Goal: Transaction & Acquisition: Book appointment/travel/reservation

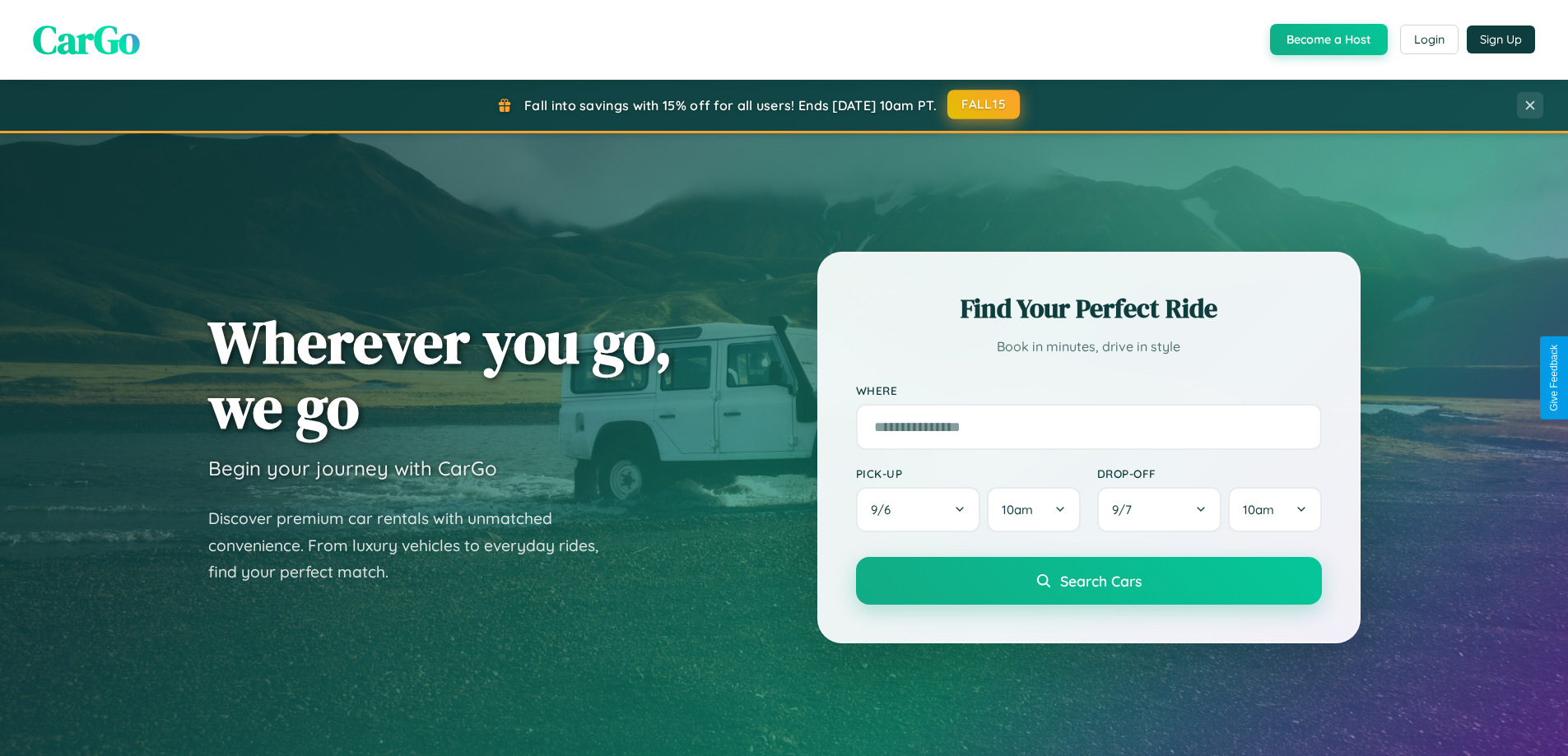
click at [984, 105] on button "FALL15" at bounding box center [983, 105] width 73 height 30
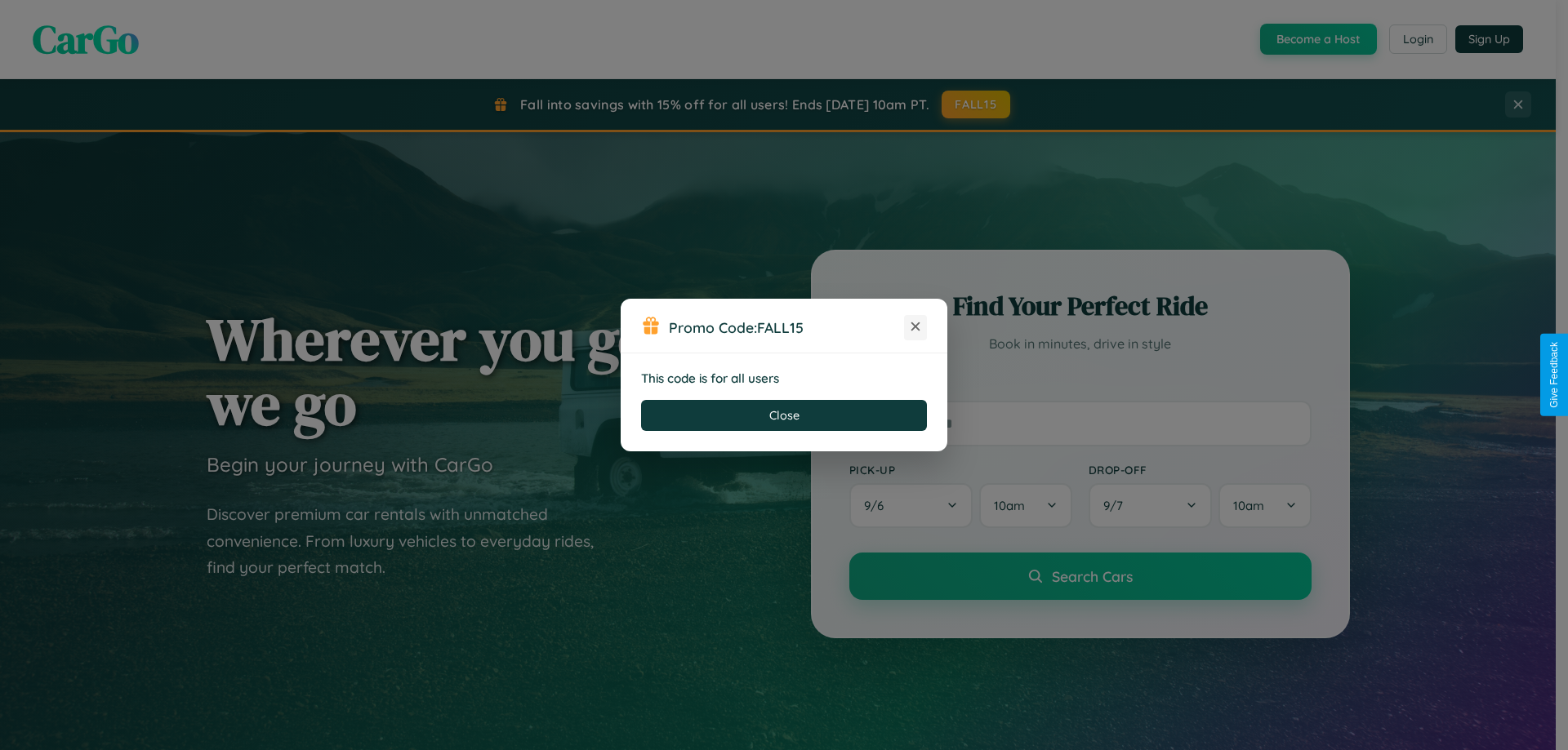
click at [916, 327] on icon at bounding box center [915, 326] width 16 height 16
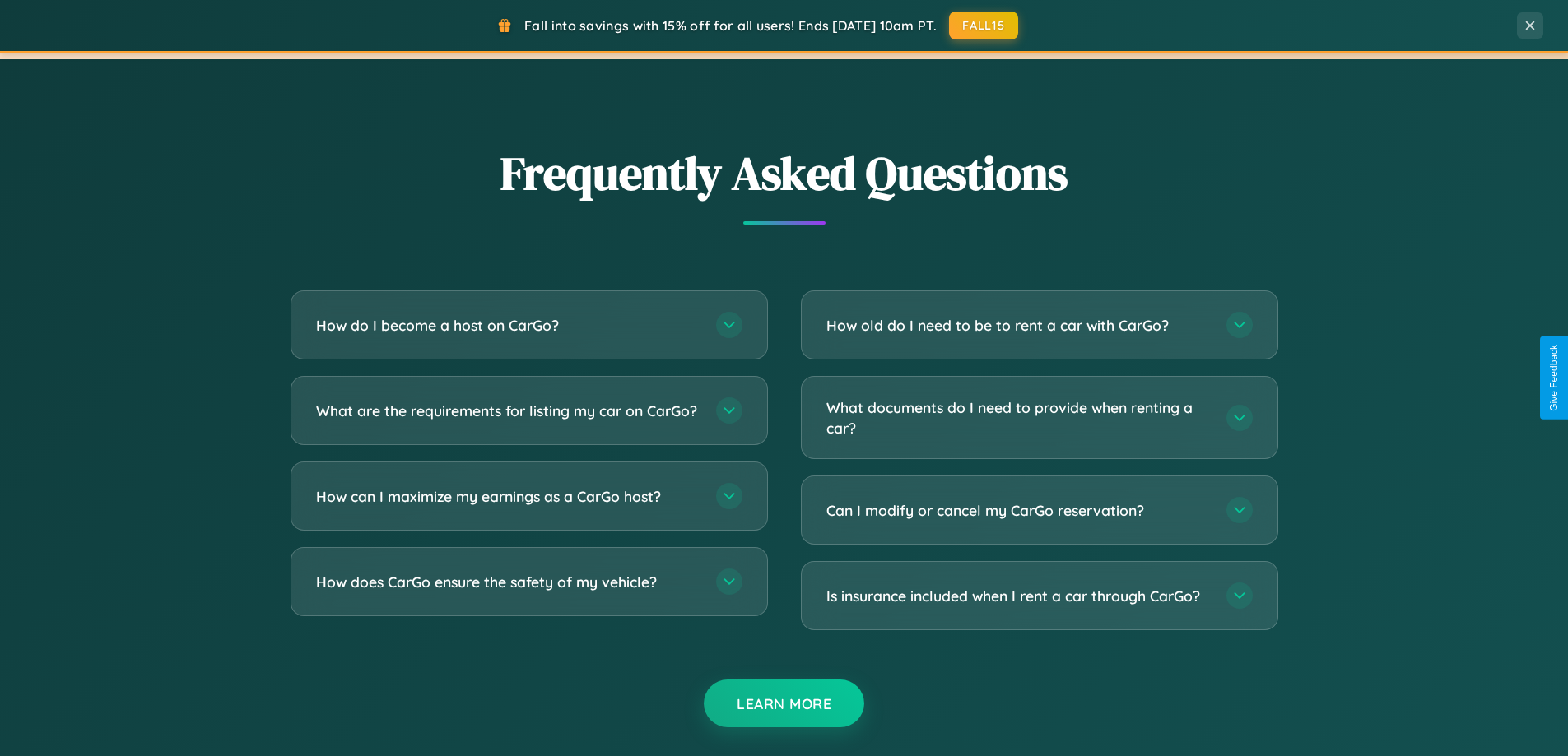
scroll to position [3167, 0]
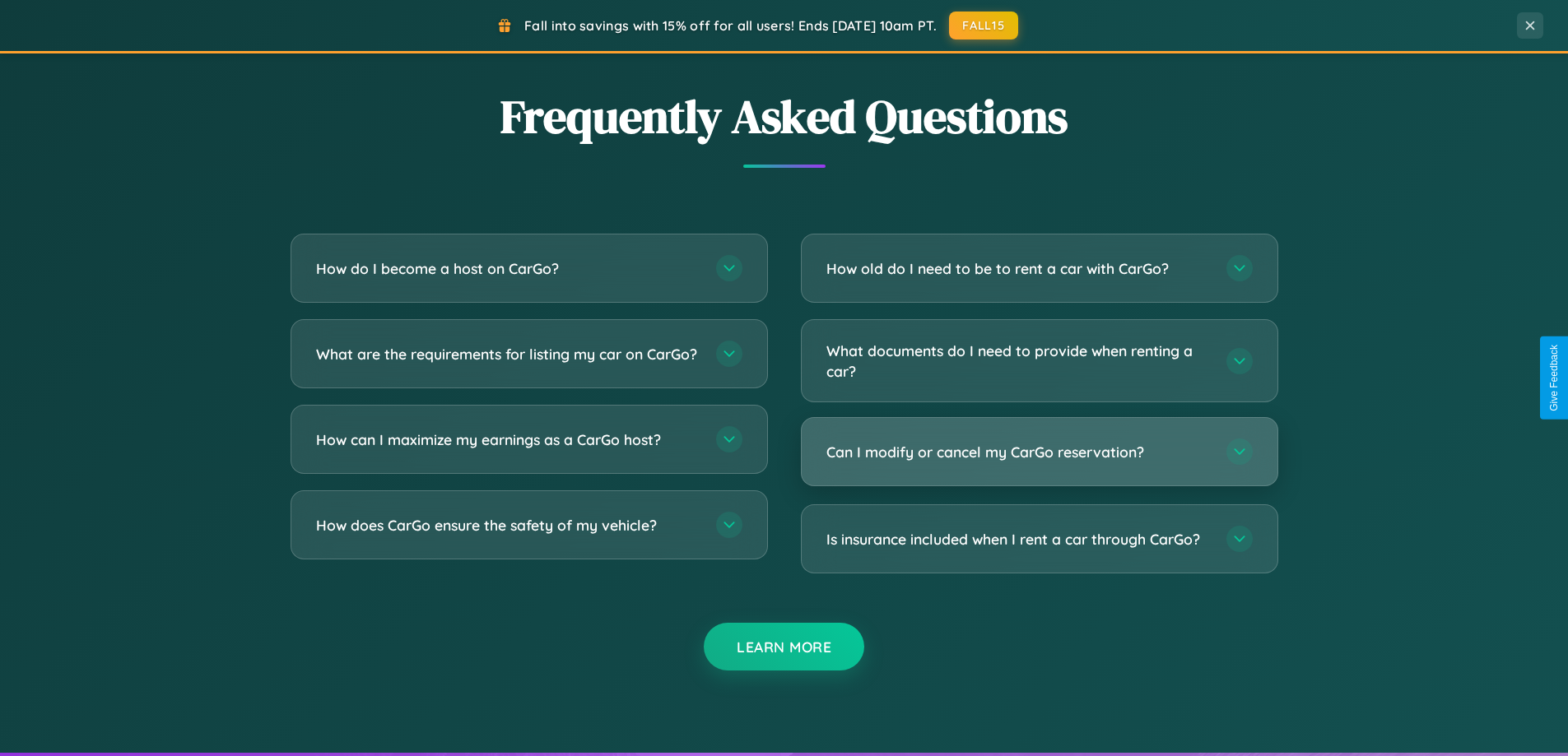
click at [1039, 451] on h3 "Can I modify or cancel my CarGo reservation?" at bounding box center [1018, 451] width 384 height 21
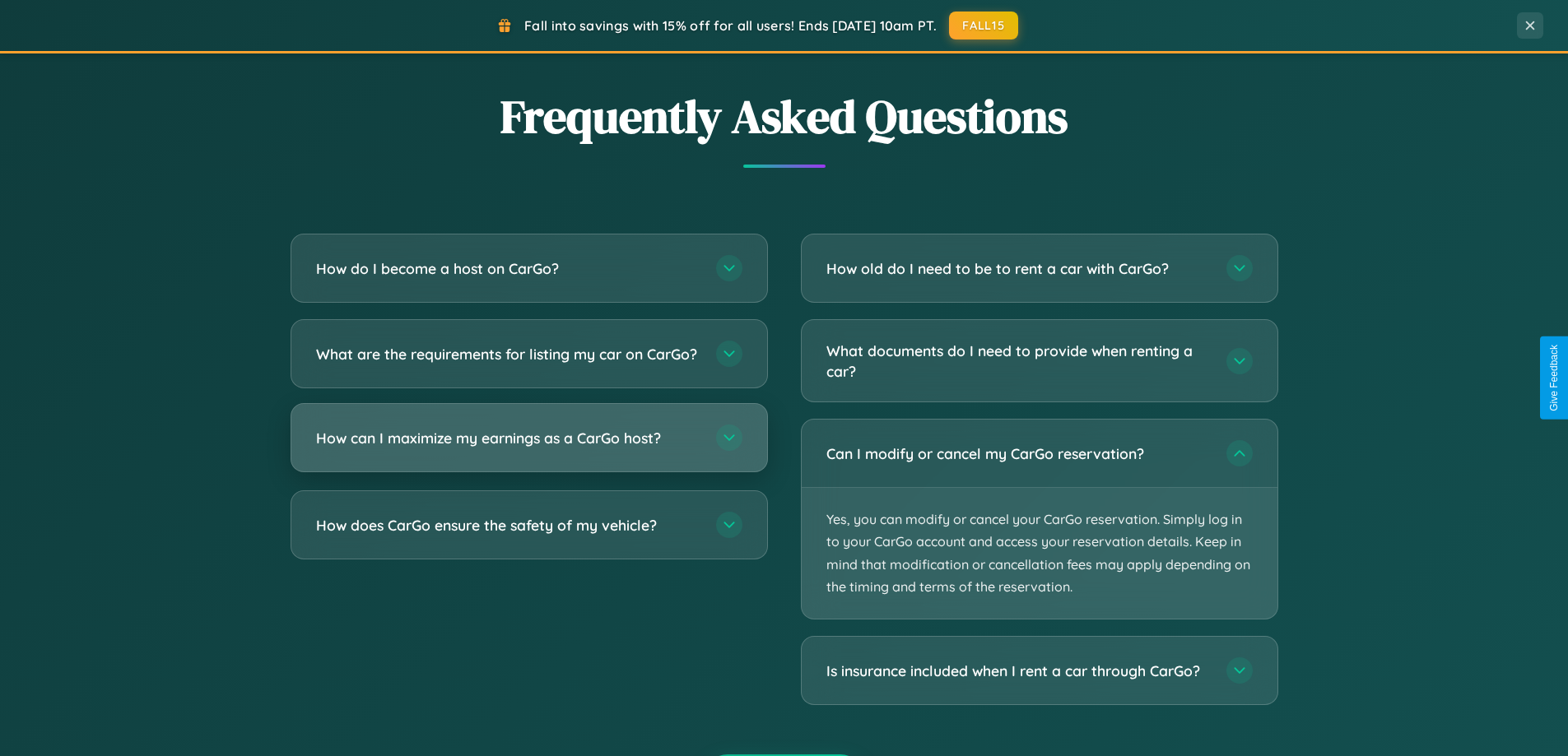
click at [528, 448] on h3 "How can I maximize my earnings as a CarGo host?" at bounding box center [507, 437] width 384 height 21
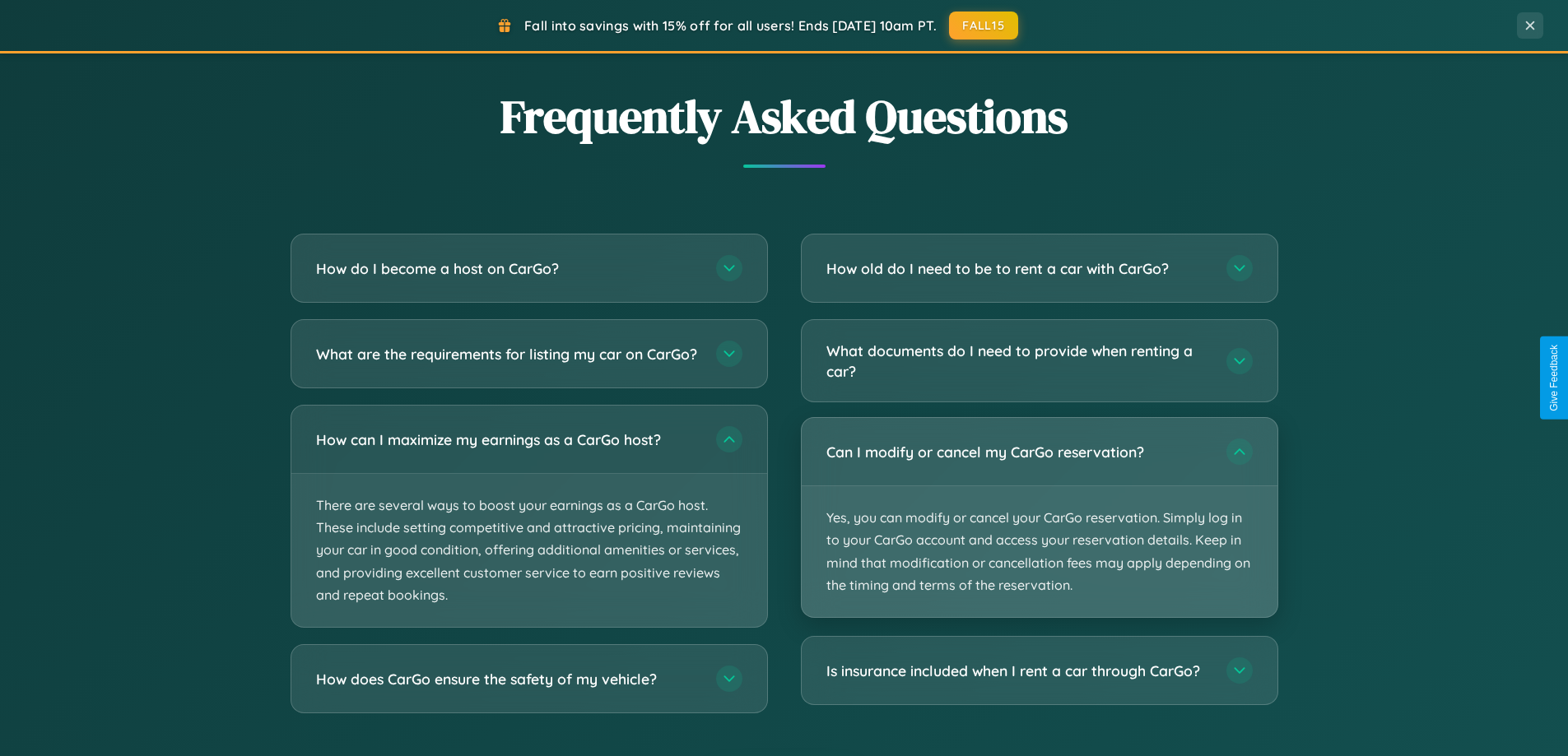
click at [1039, 518] on p "Yes, you can modify or cancel your CarGo reservation. Simply log in to your Car…" at bounding box center [1040, 551] width 475 height 131
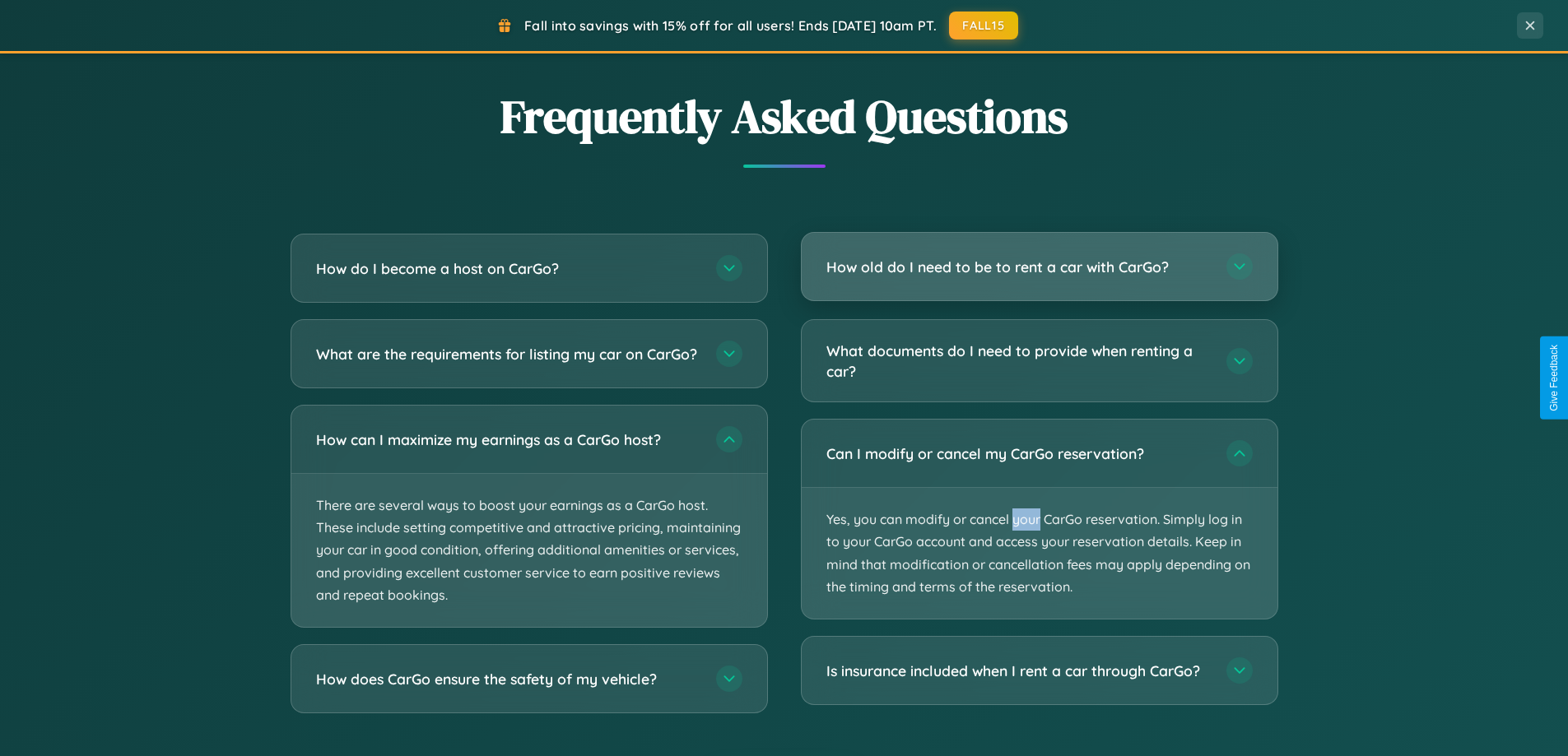
click at [1039, 267] on h3 "How old do I need to be to rent a car with CarGo?" at bounding box center [1018, 267] width 384 height 21
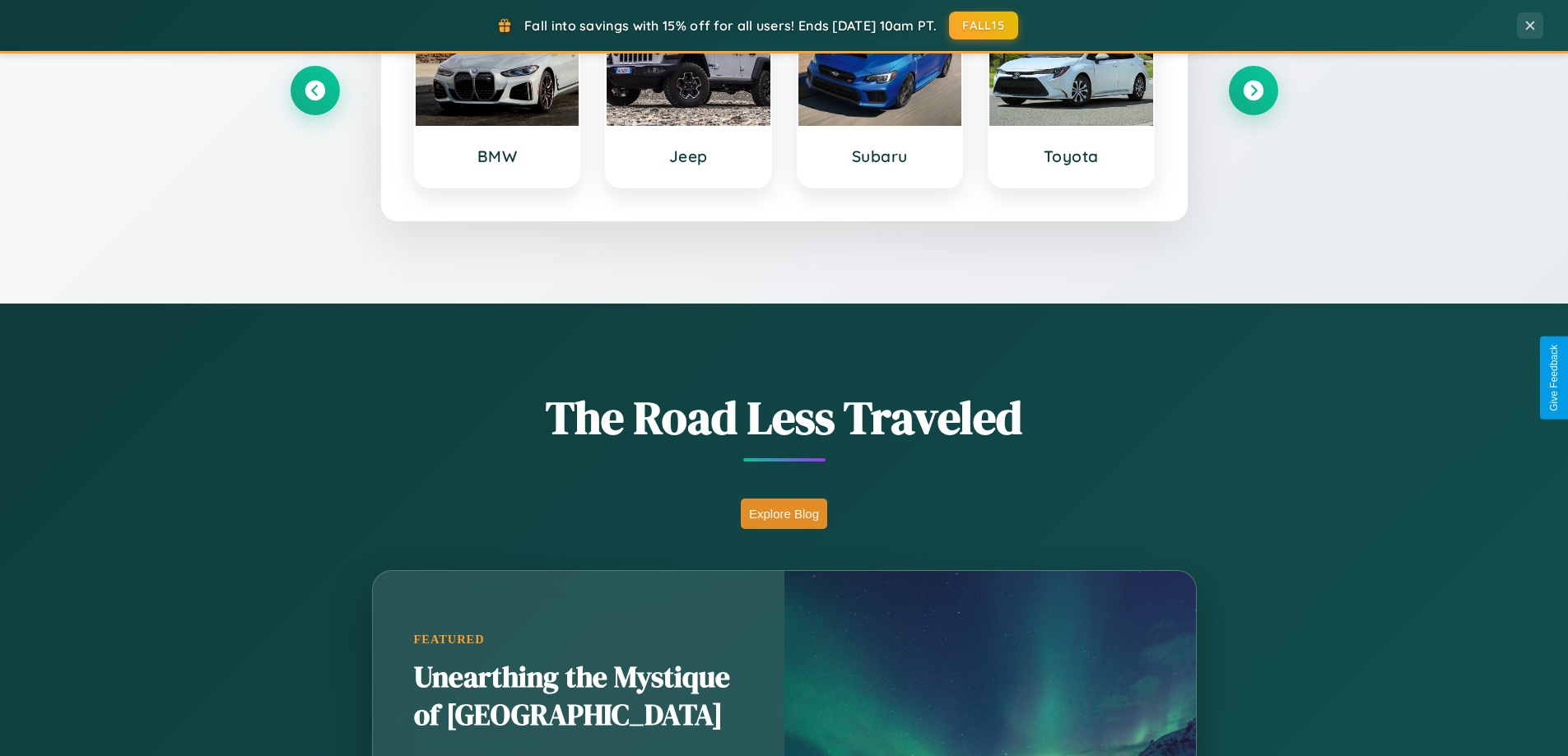
scroll to position [709, 0]
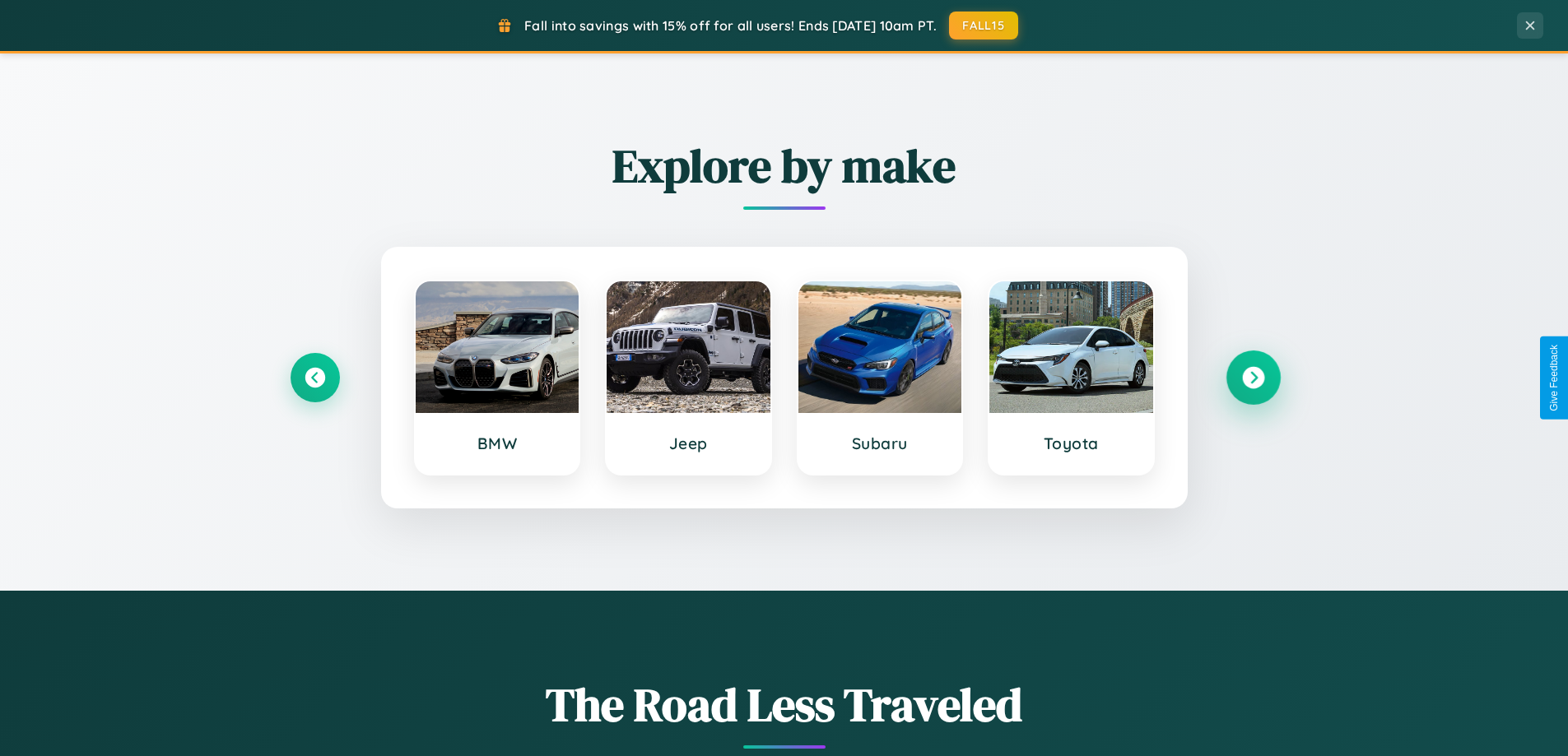
click at [1252, 378] on icon at bounding box center [1252, 378] width 22 height 22
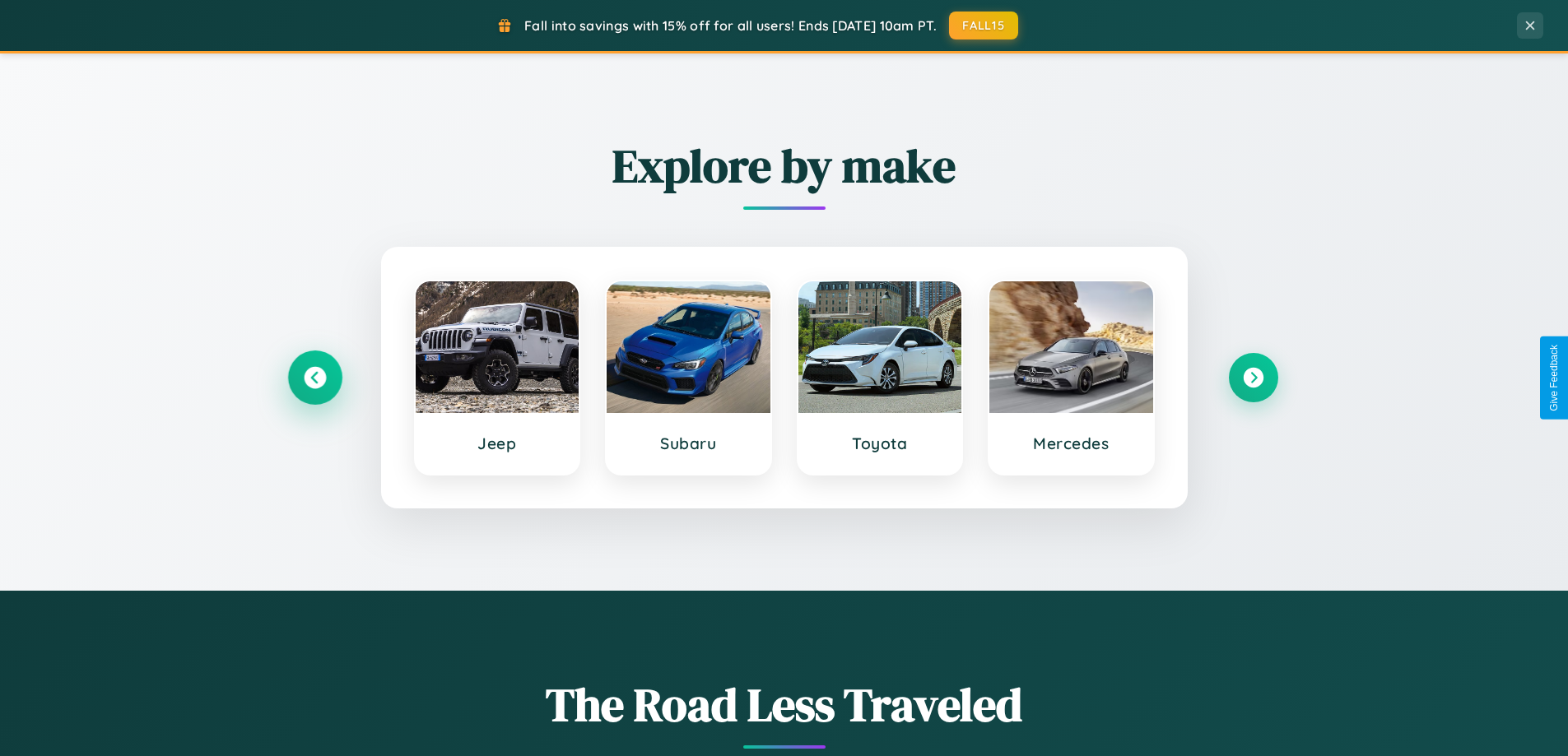
click at [315, 378] on icon at bounding box center [315, 378] width 22 height 22
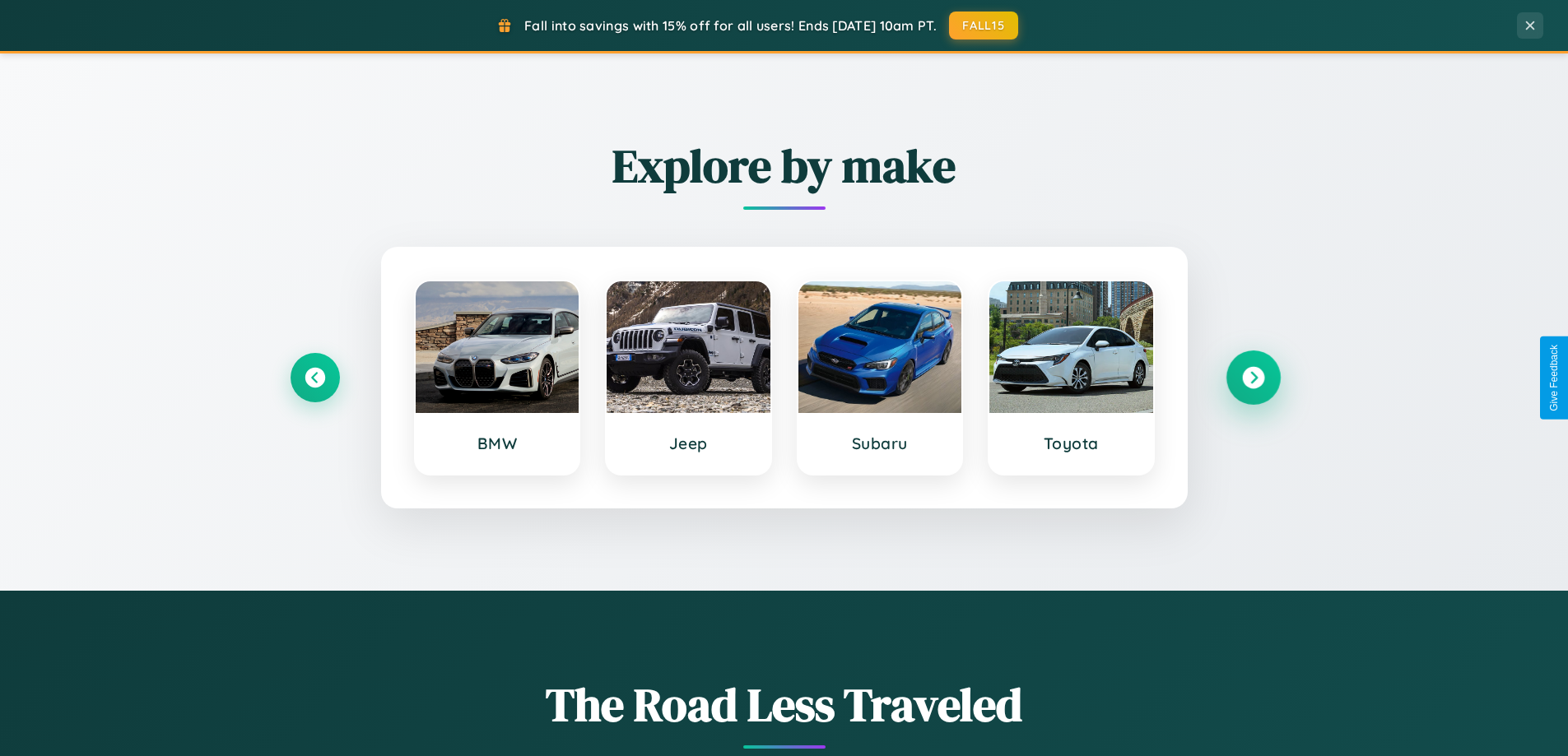
click at [1252, 378] on icon at bounding box center [1252, 378] width 22 height 22
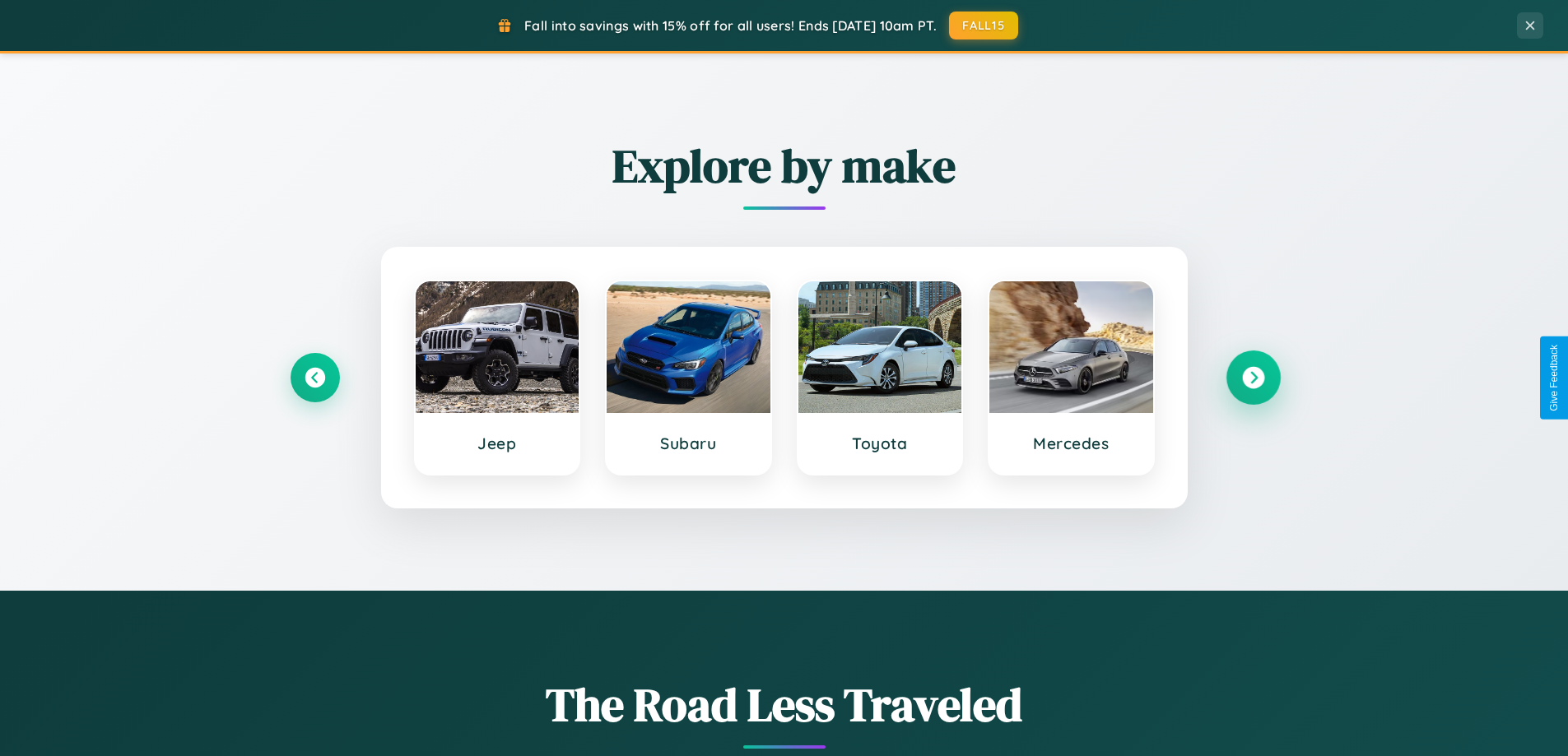
click at [1252, 378] on icon at bounding box center [1252, 378] width 22 height 22
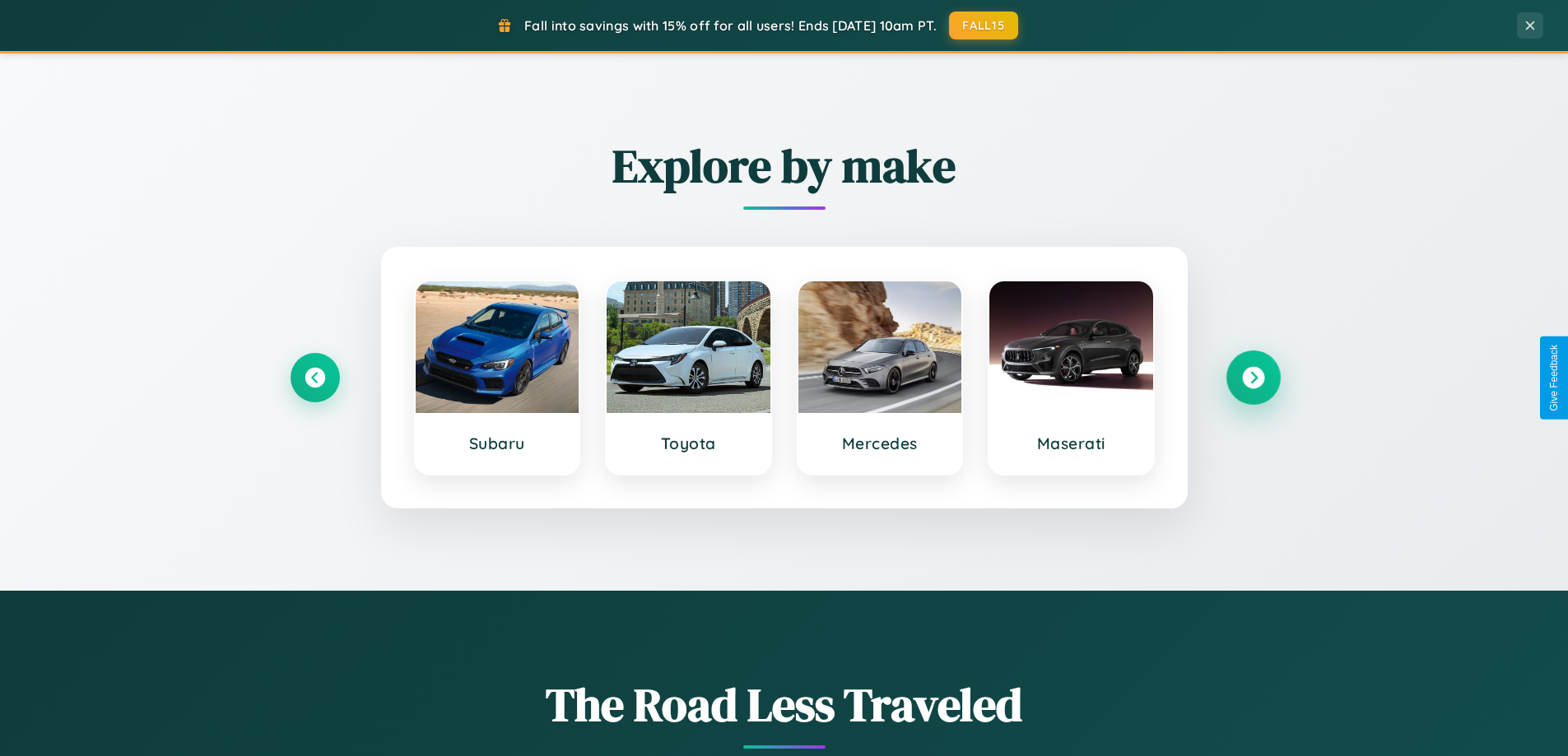
scroll to position [49, 0]
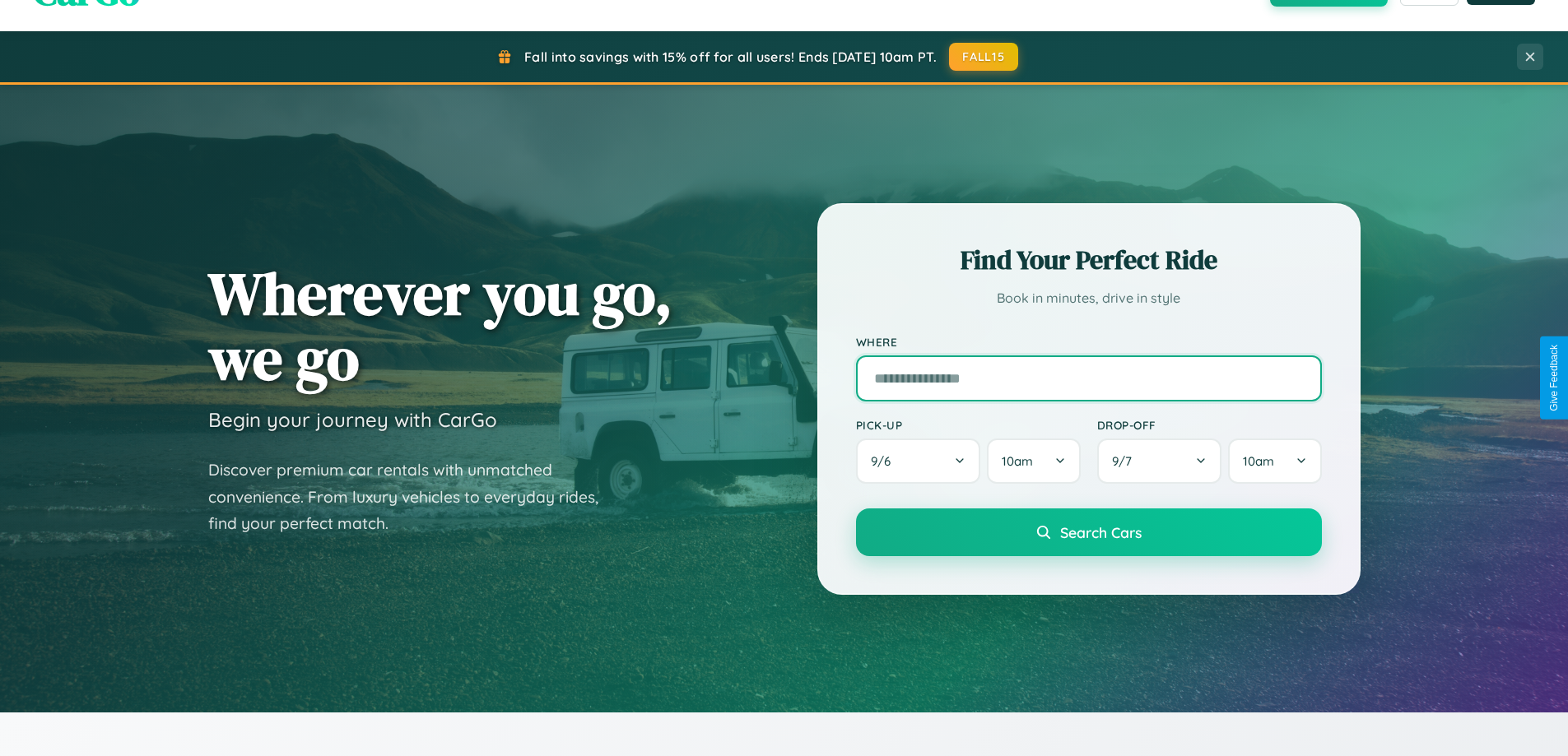
click at [1088, 378] on input "text" at bounding box center [1089, 378] width 465 height 46
type input "********"
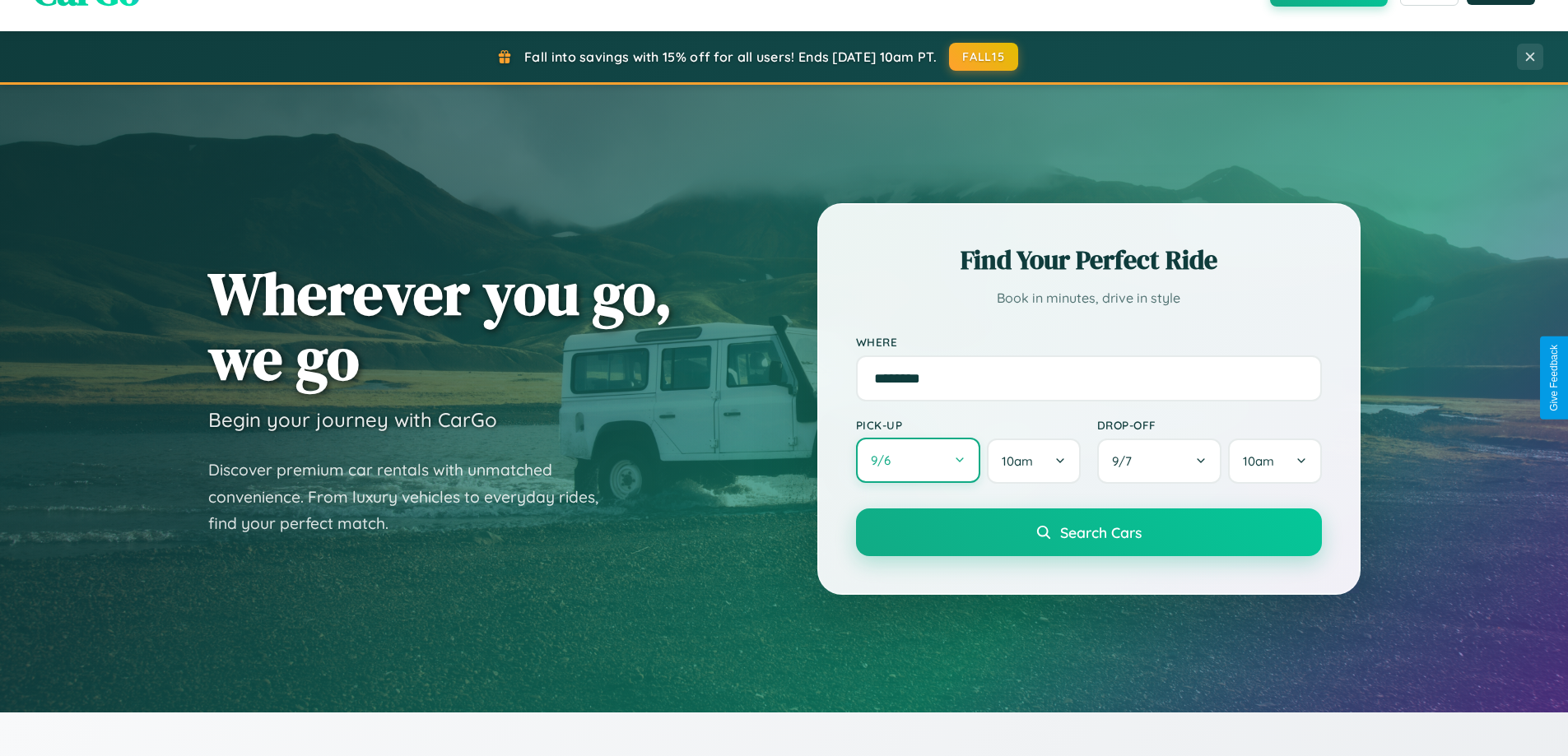
click at [918, 460] on button "9 / 6" at bounding box center [918, 459] width 125 height 45
select select "*"
select select "****"
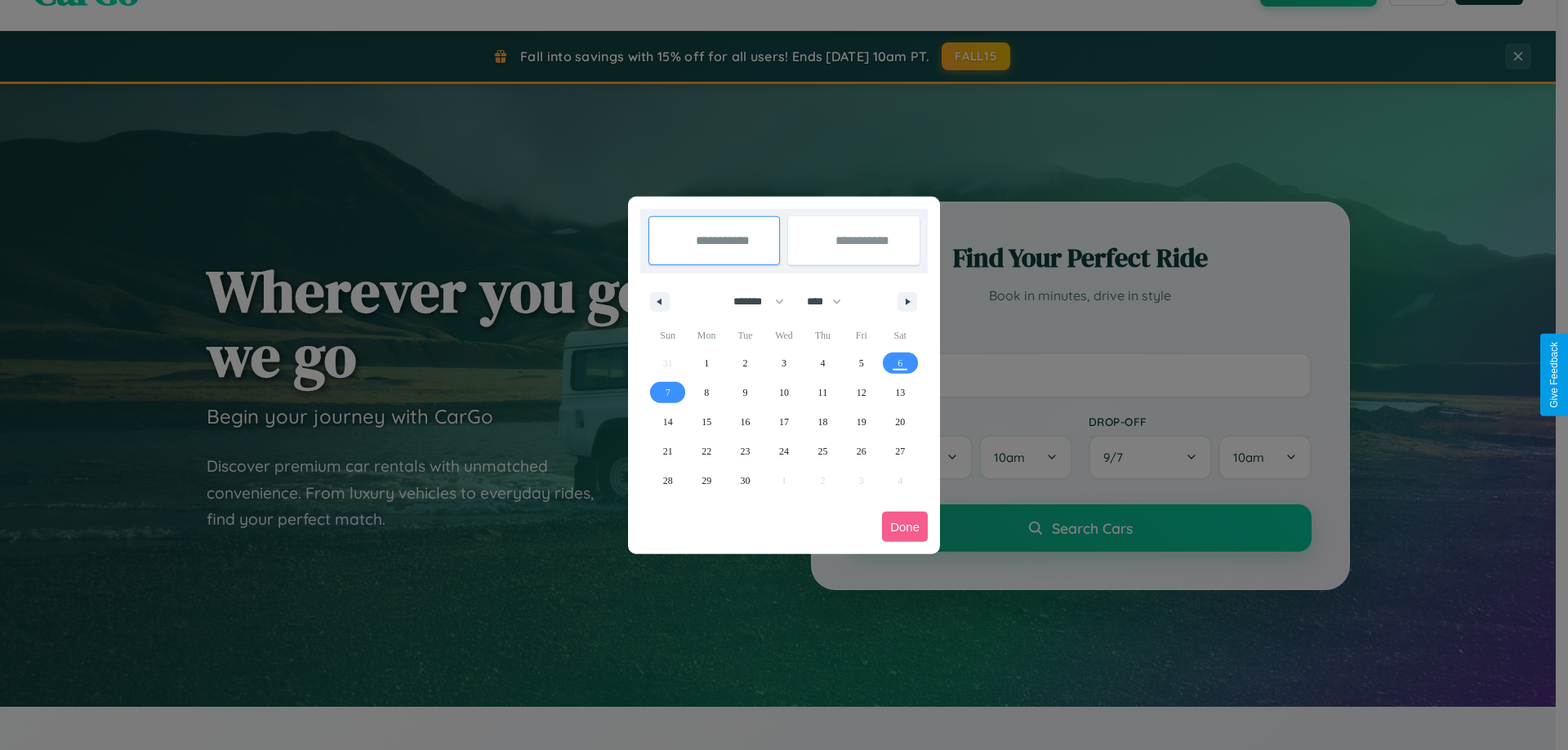
drag, startPoint x: 751, startPoint y: 301, endPoint x: 784, endPoint y: 327, distance: 42.0
click at [751, 301] on select "******* ******** ***** ***** *** **** **** ****** ********* ******* ******** **…" at bounding box center [756, 301] width 69 height 27
select select "*"
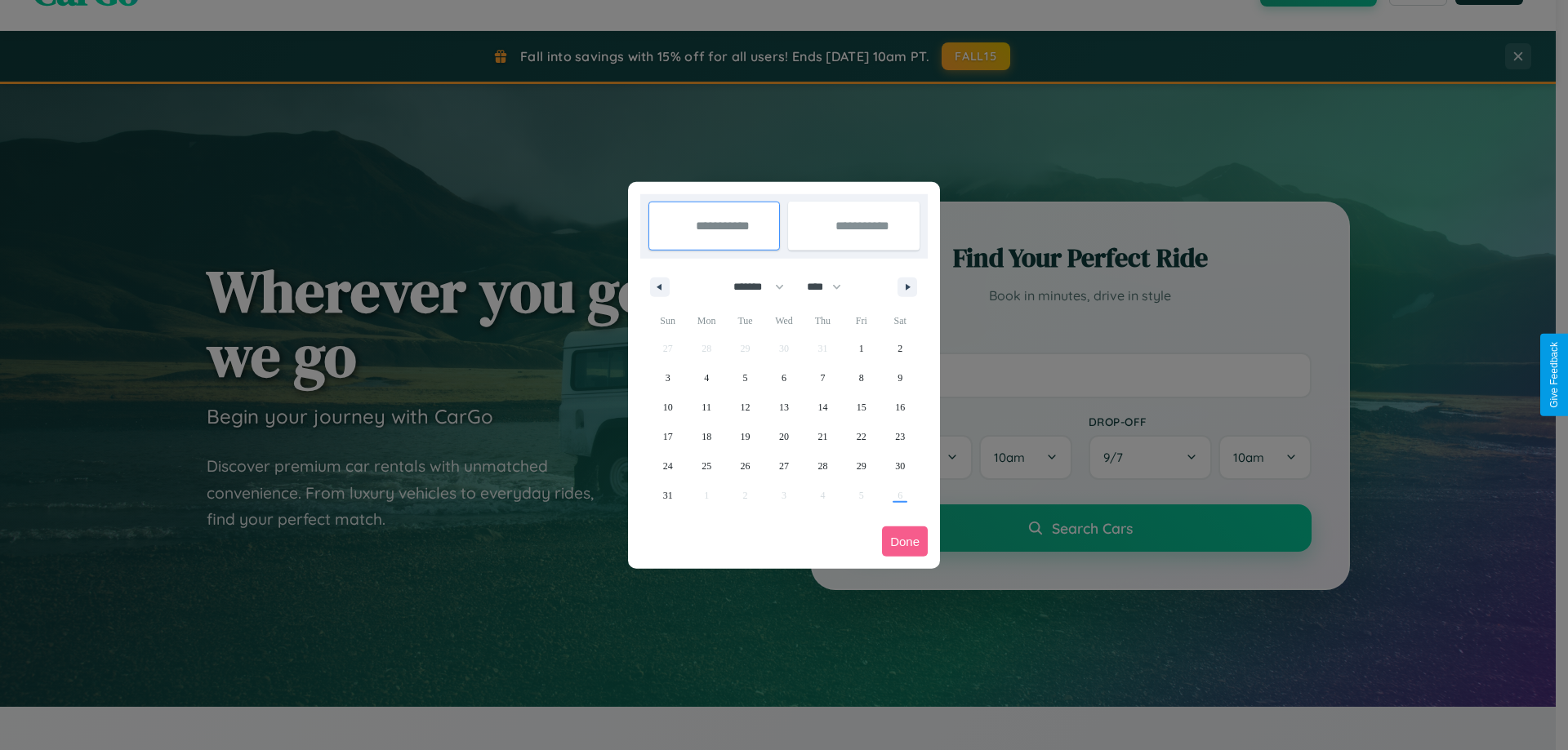
drag, startPoint x: 832, startPoint y: 286, endPoint x: 784, endPoint y: 327, distance: 63.1
click at [832, 286] on select "**** **** **** **** **** **** **** **** **** **** **** **** **** **** **** ****…" at bounding box center [823, 286] width 49 height 27
select select "****"
click at [667, 466] on span "23" at bounding box center [668, 467] width 10 height 30
type input "**********"
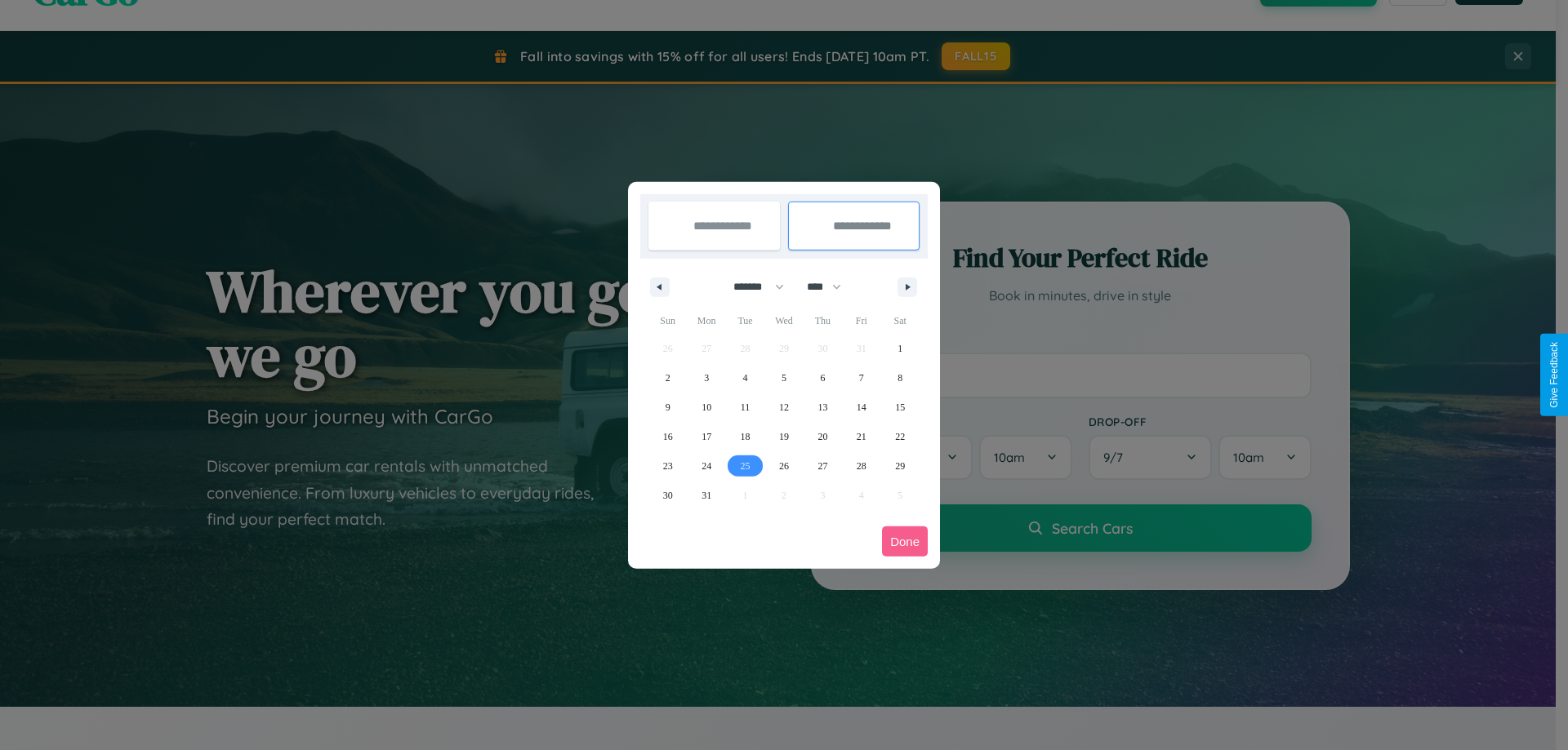
click at [744, 466] on span "25" at bounding box center [745, 467] width 10 height 30
type input "**********"
click at [905, 541] on button "Done" at bounding box center [905, 541] width 46 height 30
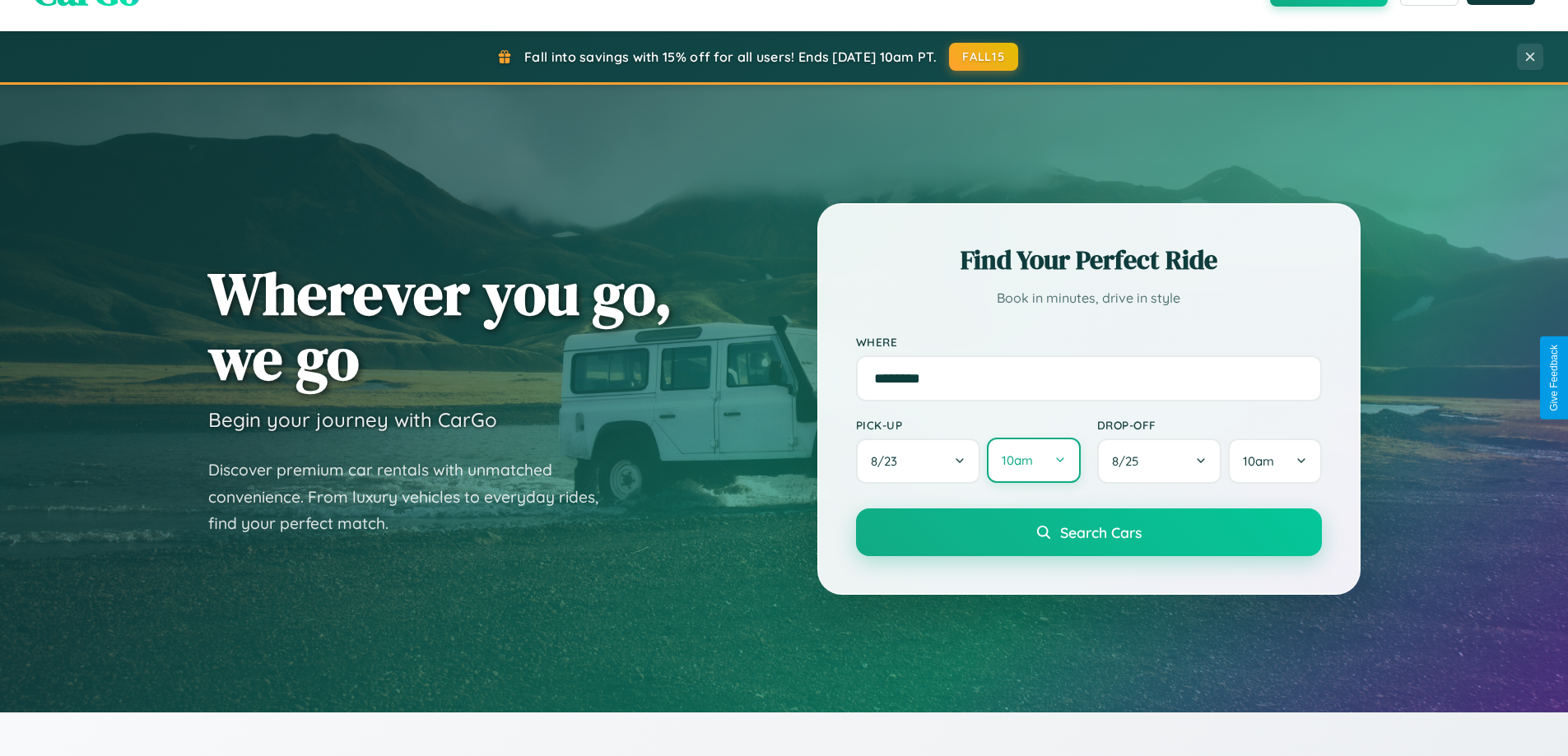
click at [1033, 461] on button "10am" at bounding box center [1033, 459] width 93 height 45
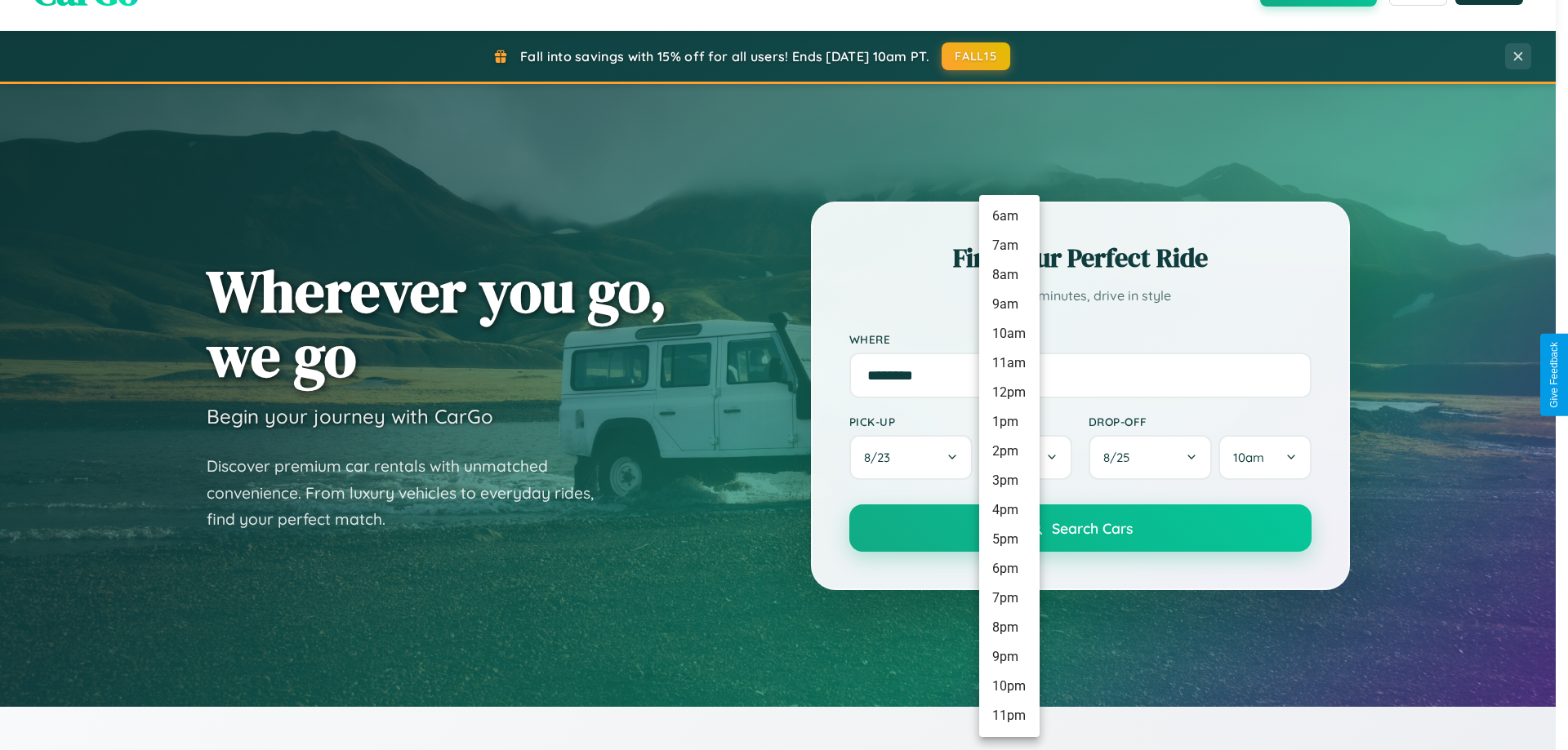
click at [1009, 216] on li "6am" at bounding box center [1009, 217] width 60 height 30
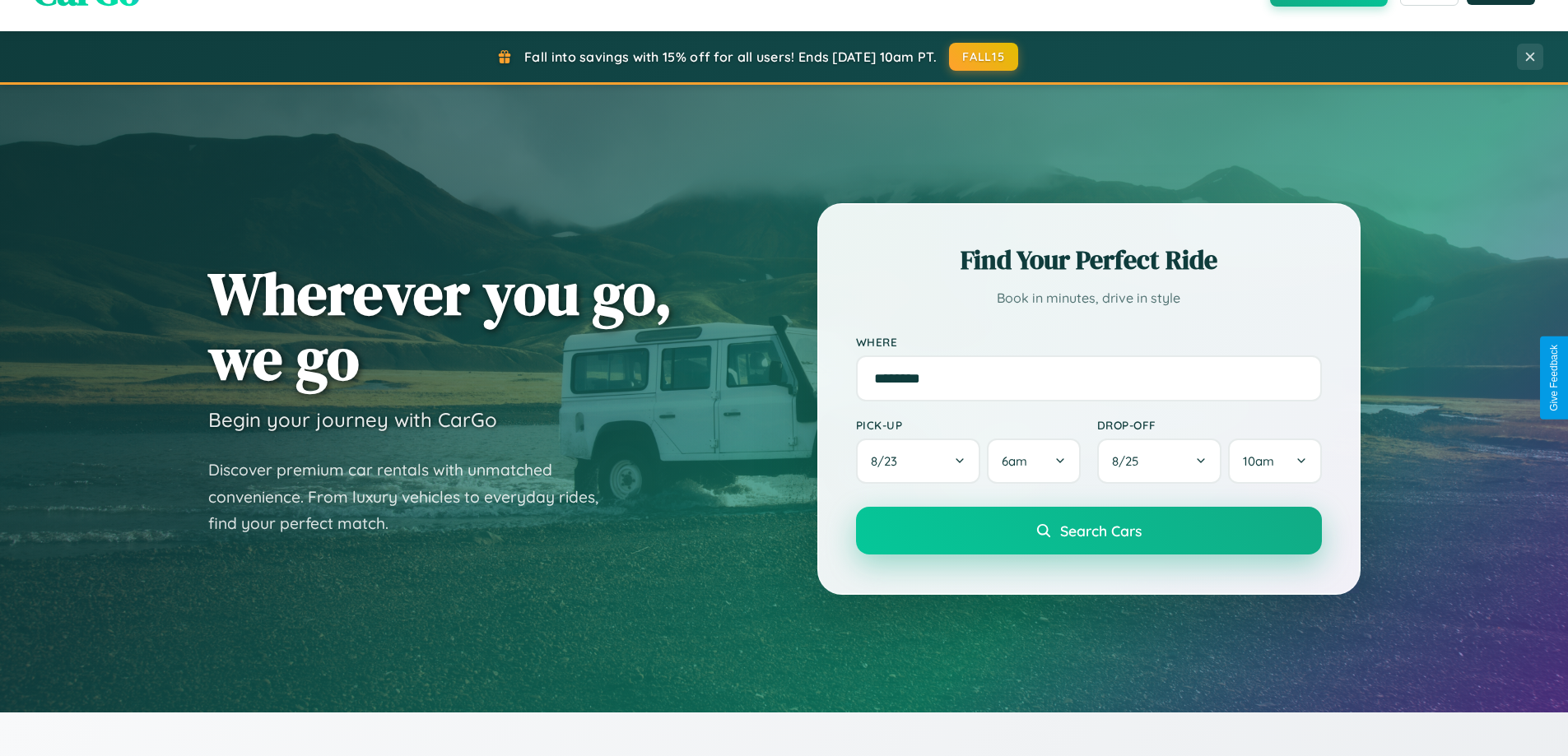
click at [1088, 531] on span "Search Cars" at bounding box center [1101, 530] width 82 height 18
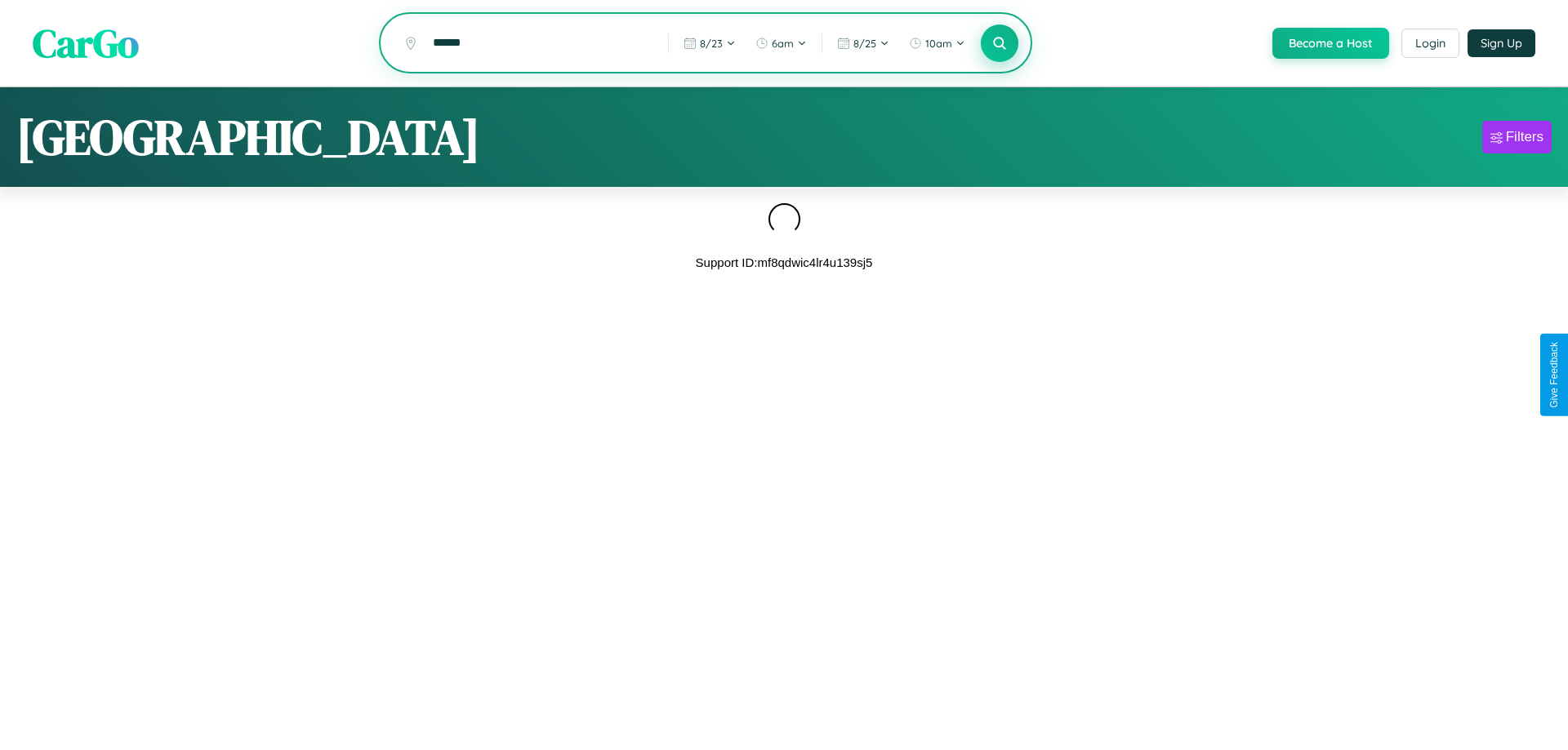
click at [998, 44] on icon at bounding box center [999, 43] width 16 height 16
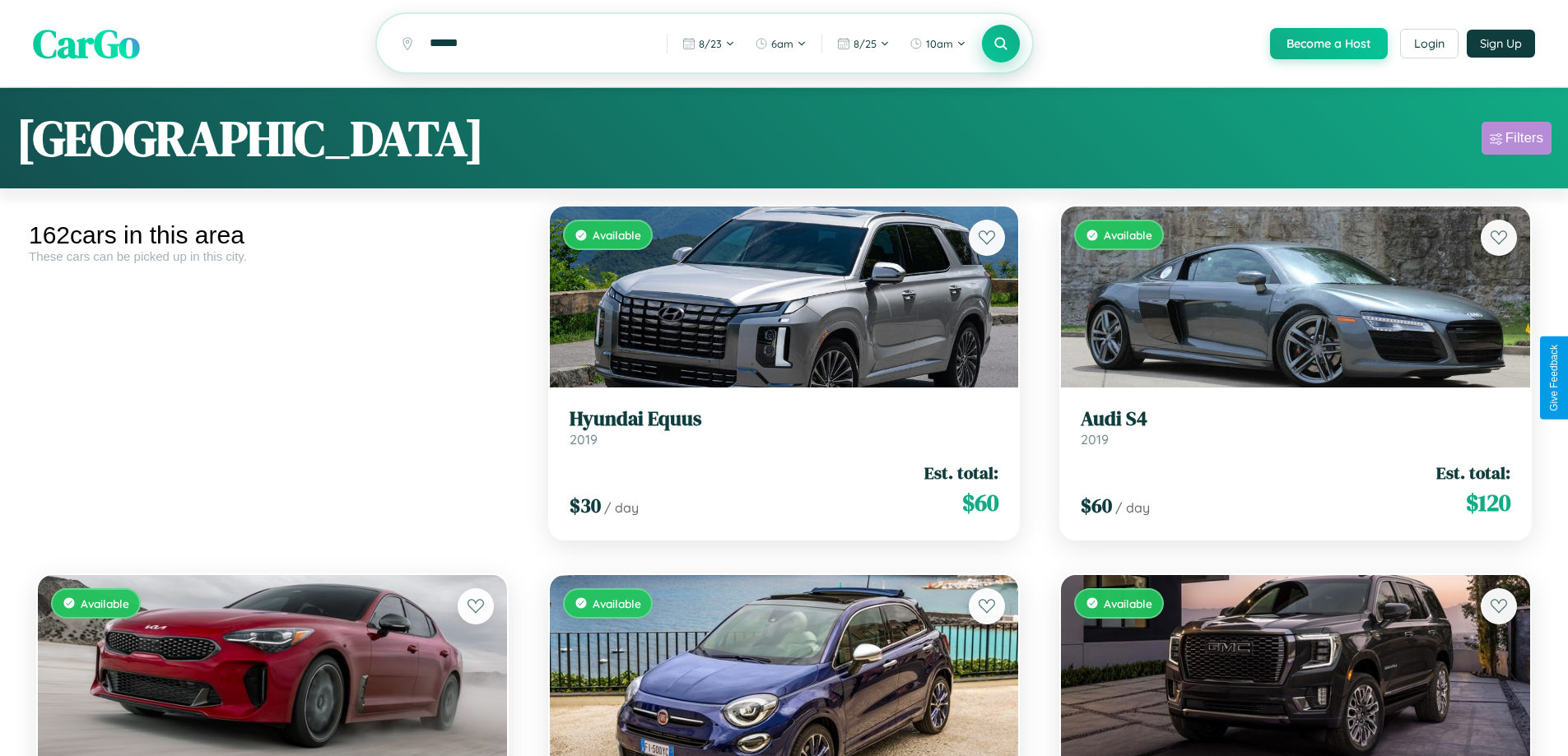
click at [1516, 141] on div "Filters" at bounding box center [1524, 138] width 38 height 16
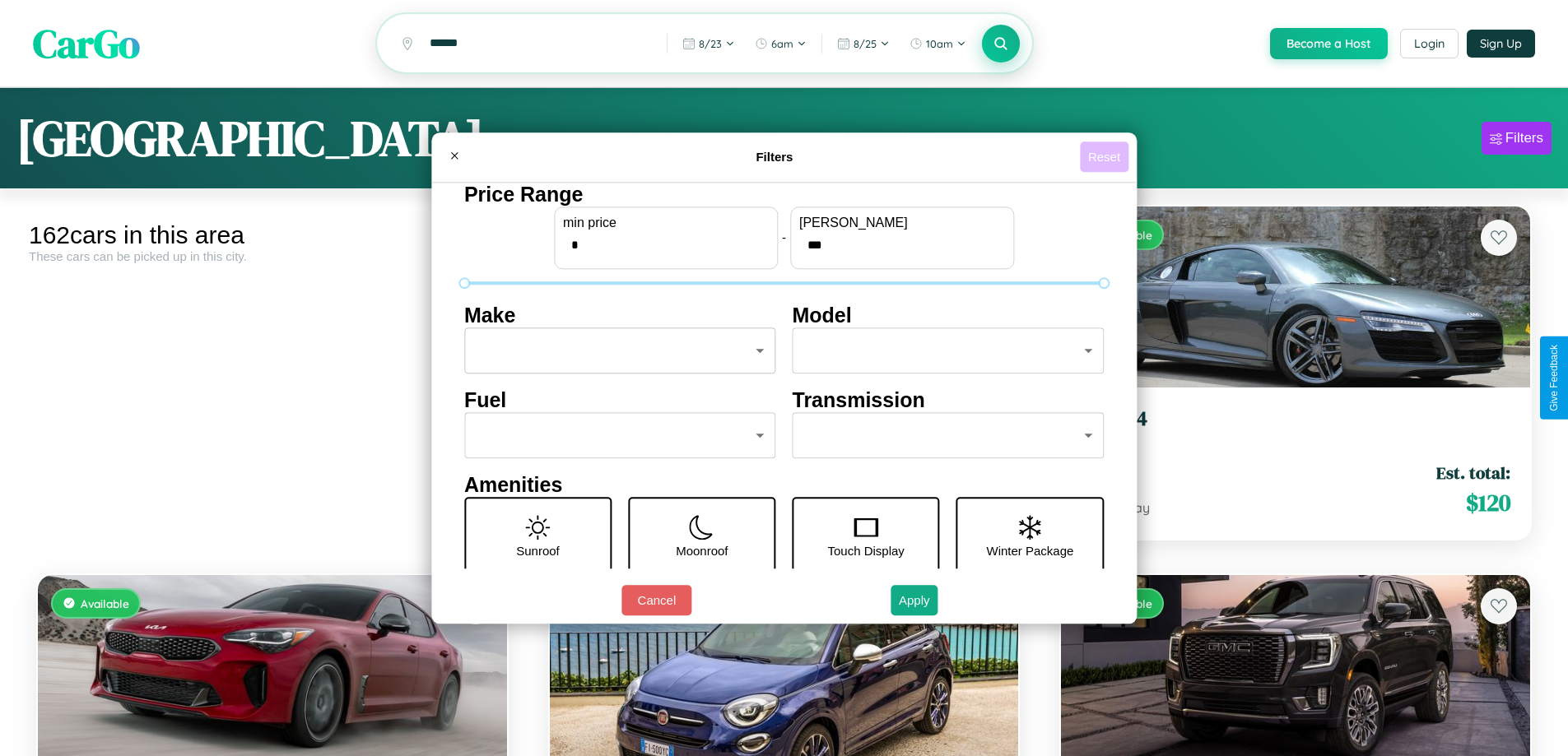
click at [1106, 157] on button "Reset" at bounding box center [1104, 157] width 49 height 30
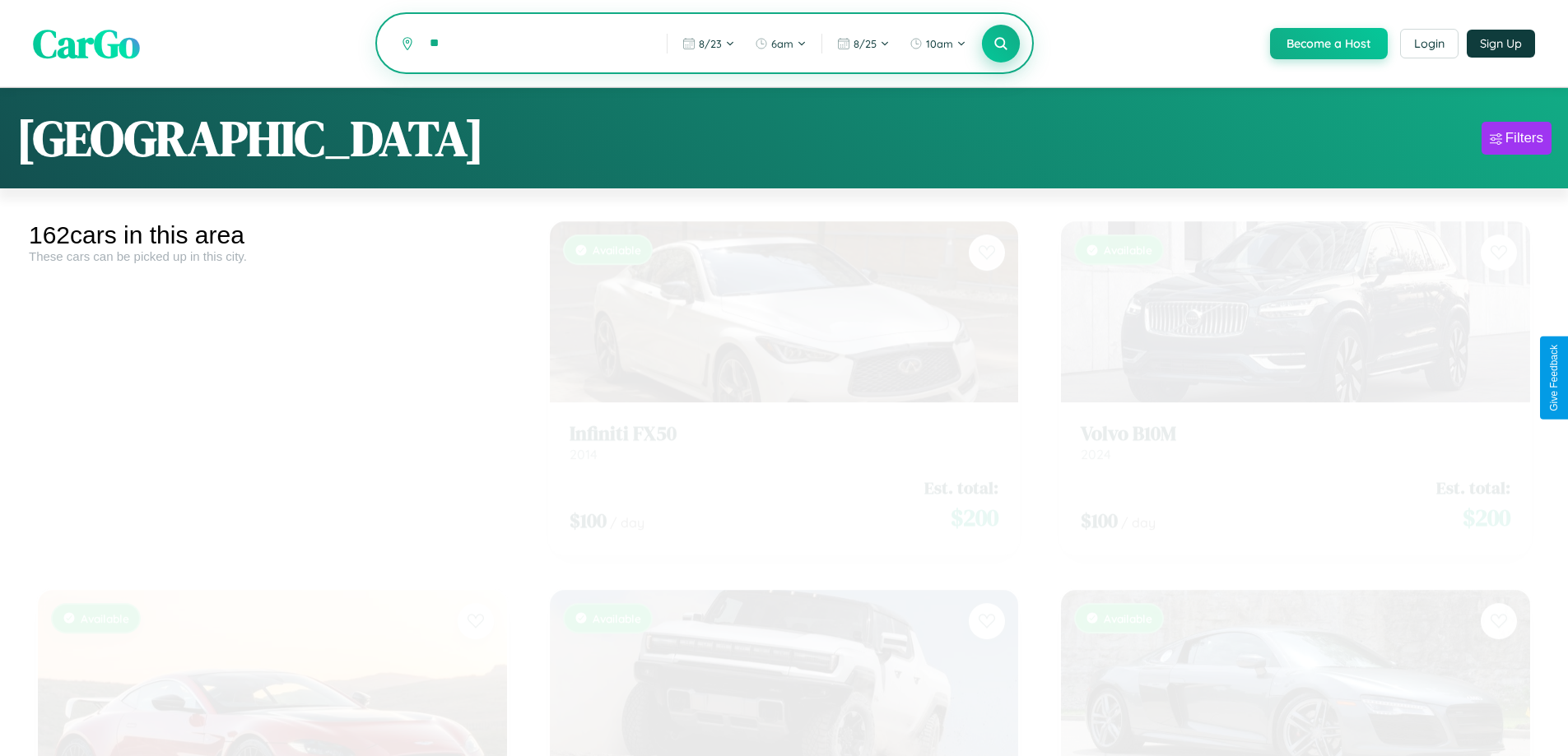
type input "*"
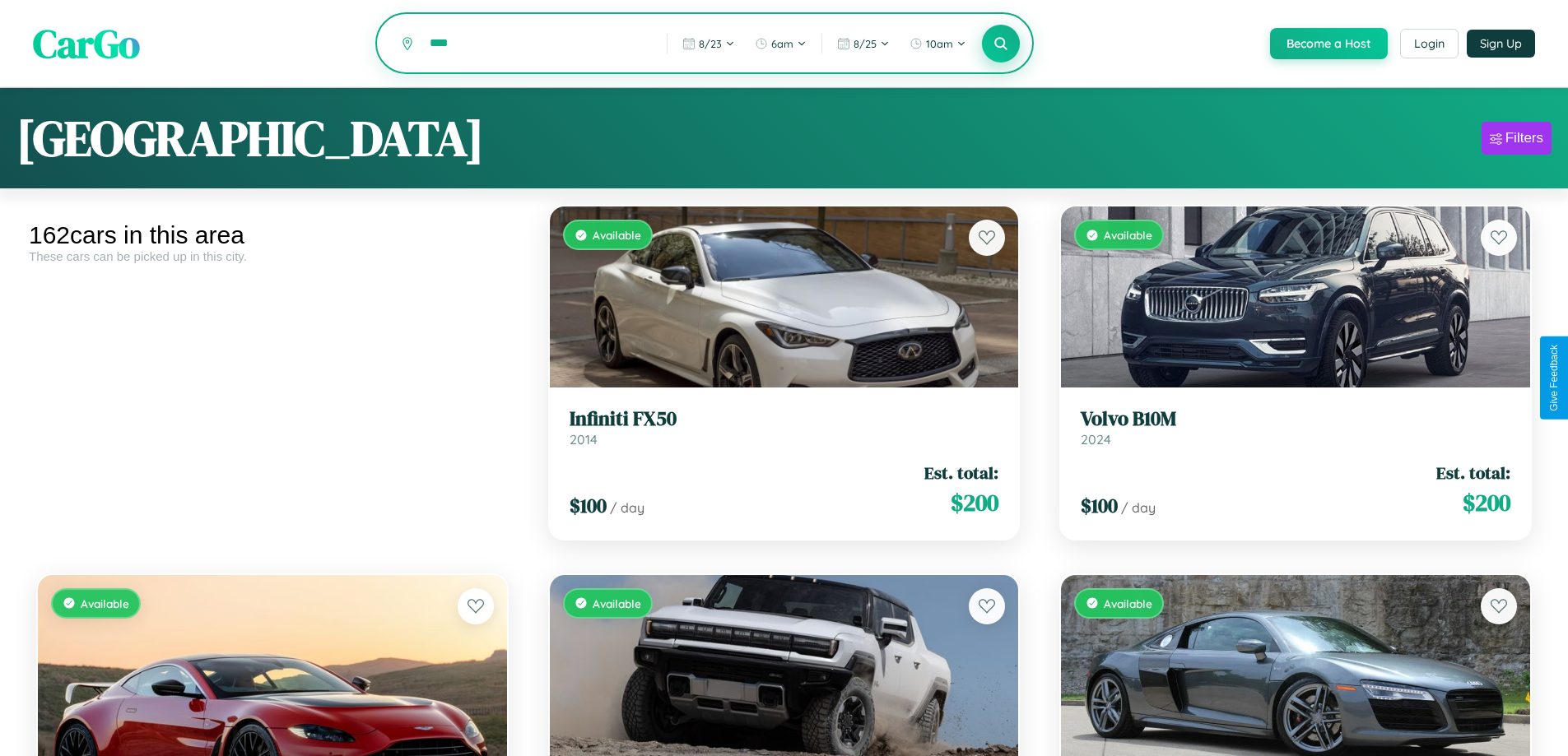
type input "****"
click at [1000, 44] on icon at bounding box center [1002, 43] width 16 height 16
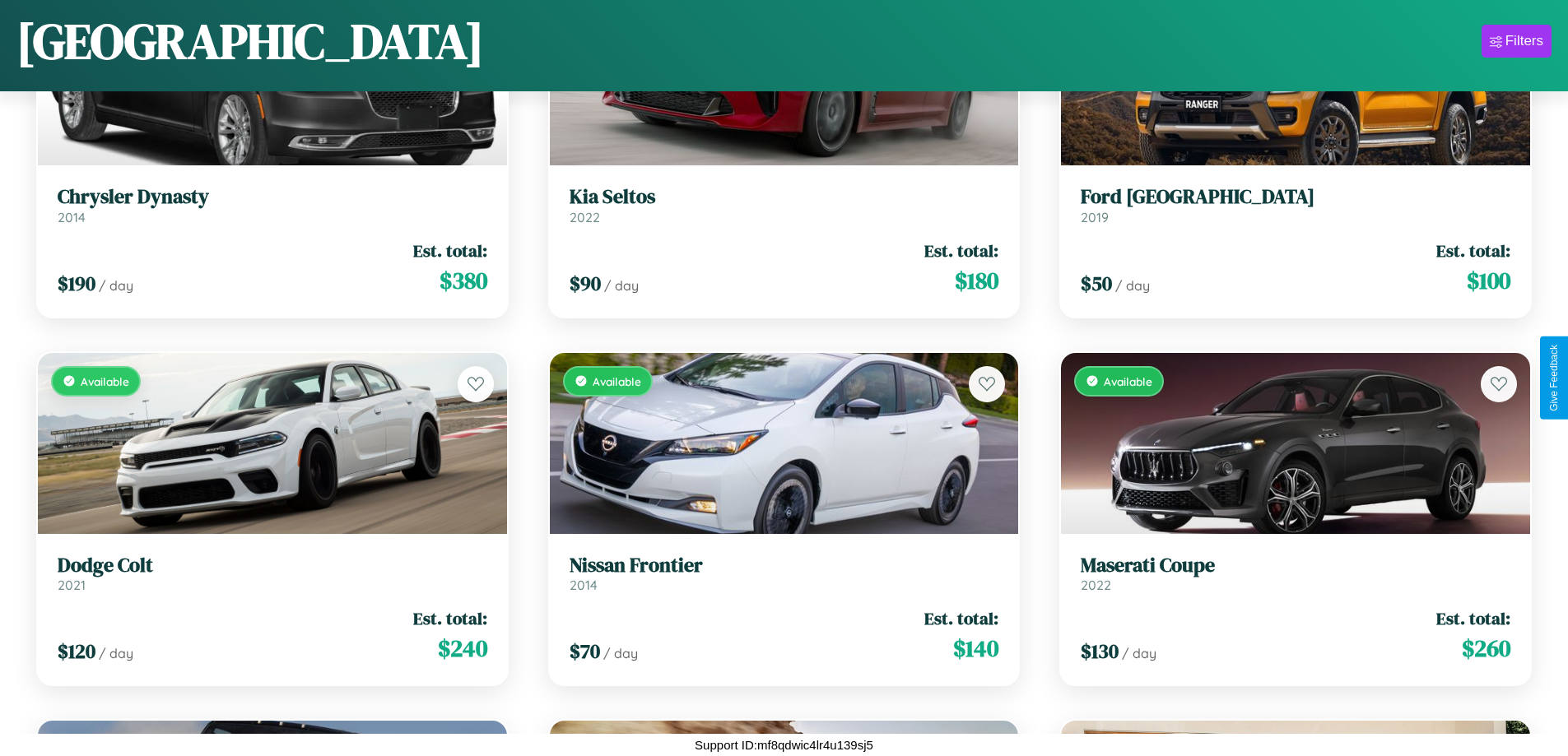
scroll to position [18655, 0]
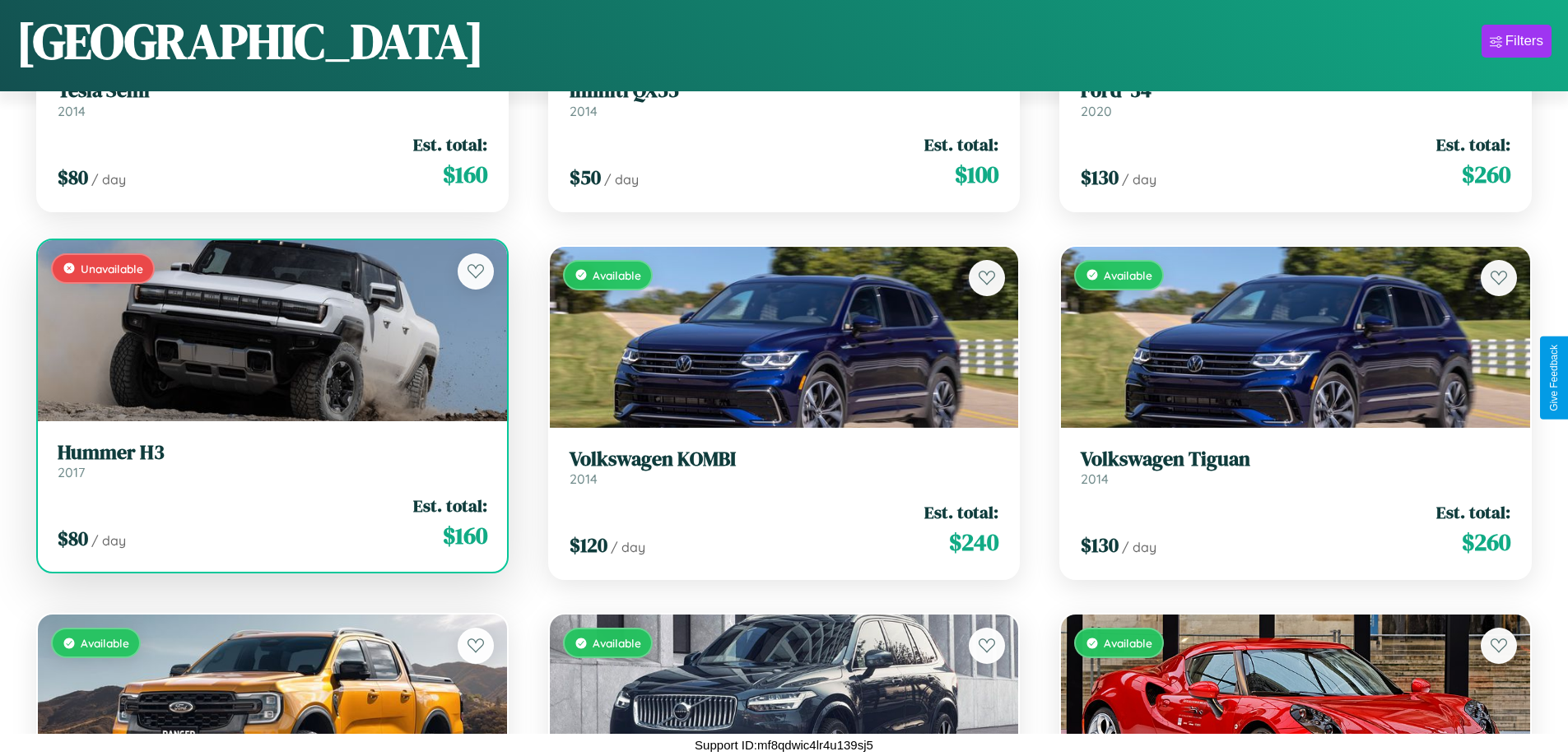
click at [270, 464] on link "Hummer H3 2017" at bounding box center [273, 461] width 429 height 40
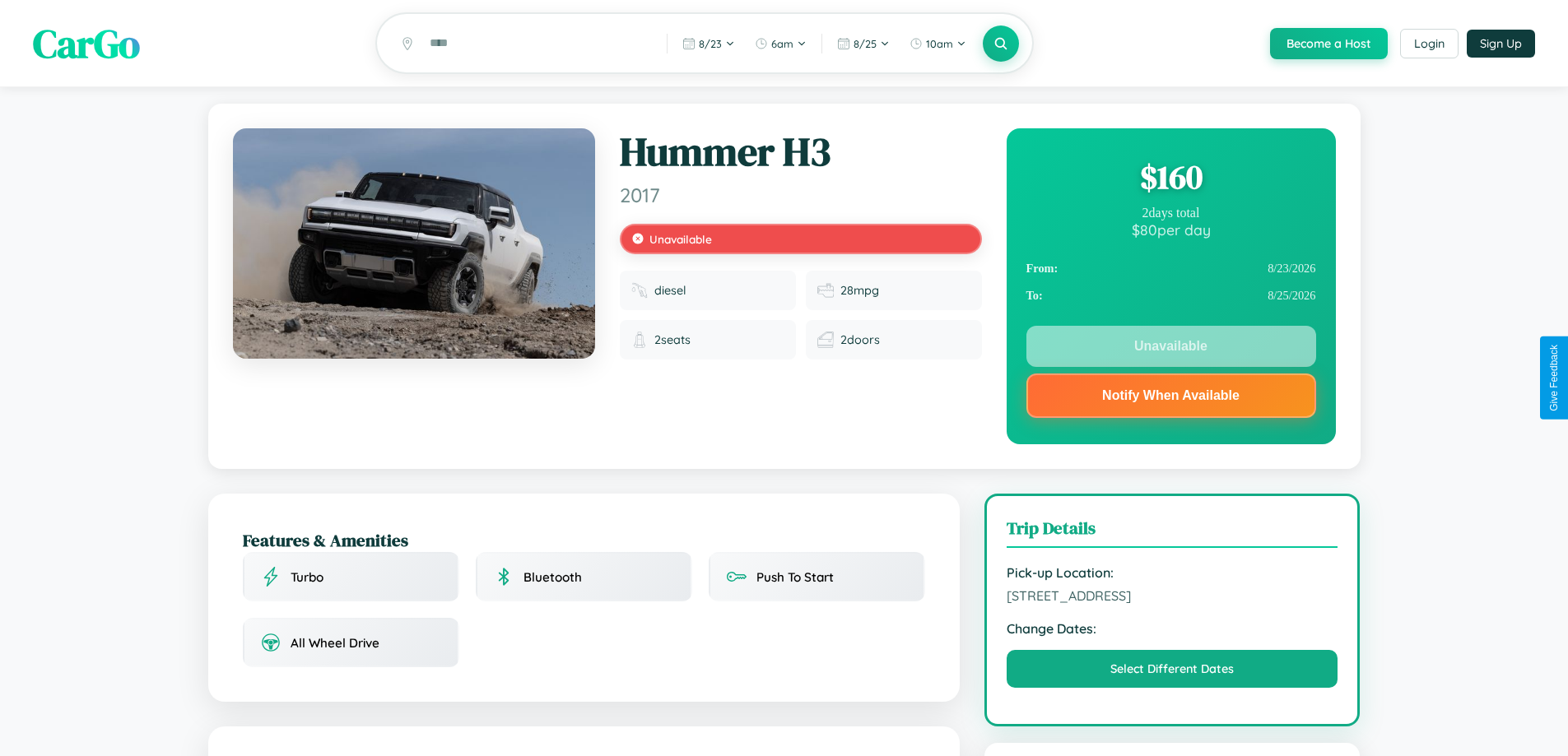
scroll to position [221, 0]
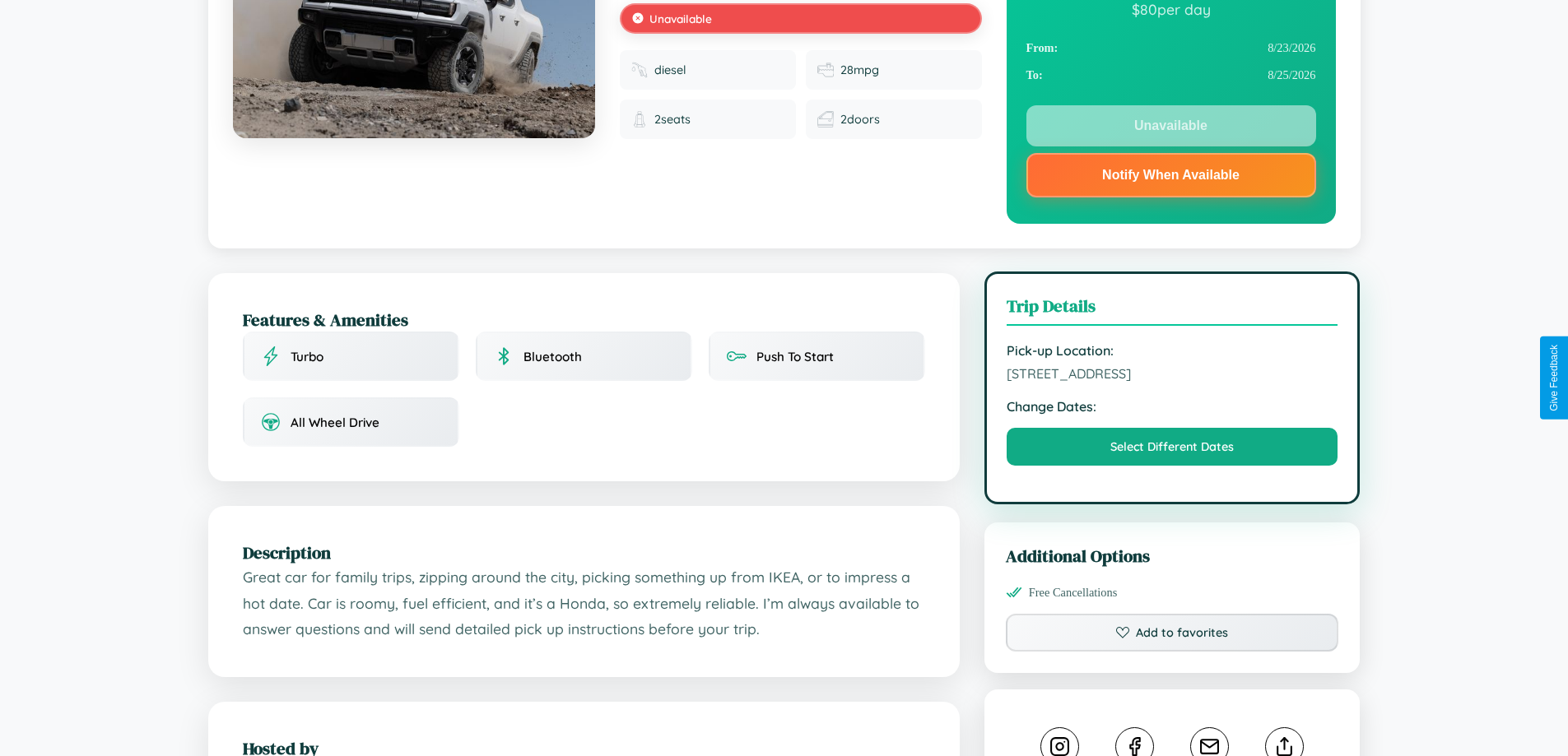
click at [1172, 377] on span "[STREET_ADDRESS]" at bounding box center [1173, 374] width 332 height 16
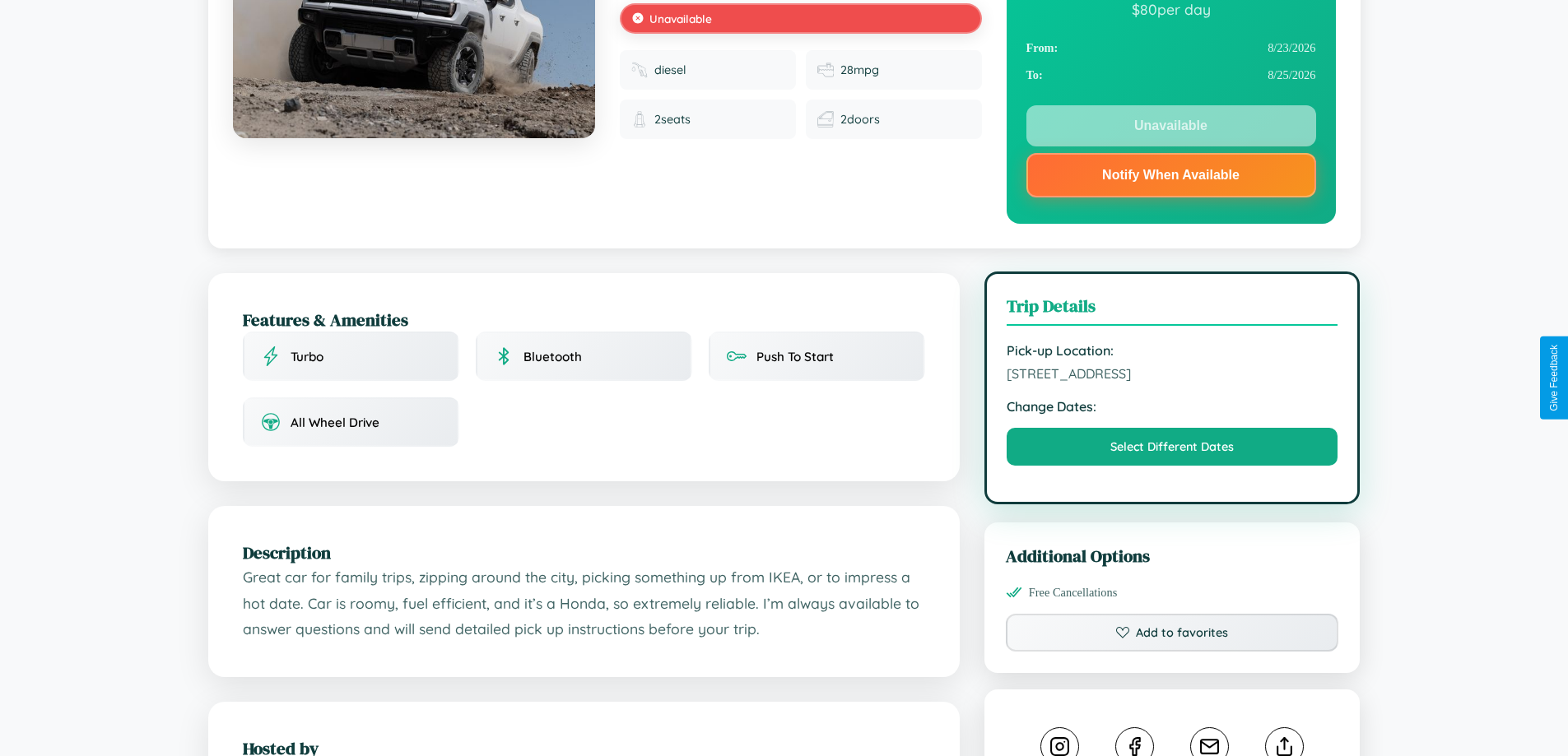
click at [1172, 377] on span "[STREET_ADDRESS]" at bounding box center [1173, 374] width 332 height 16
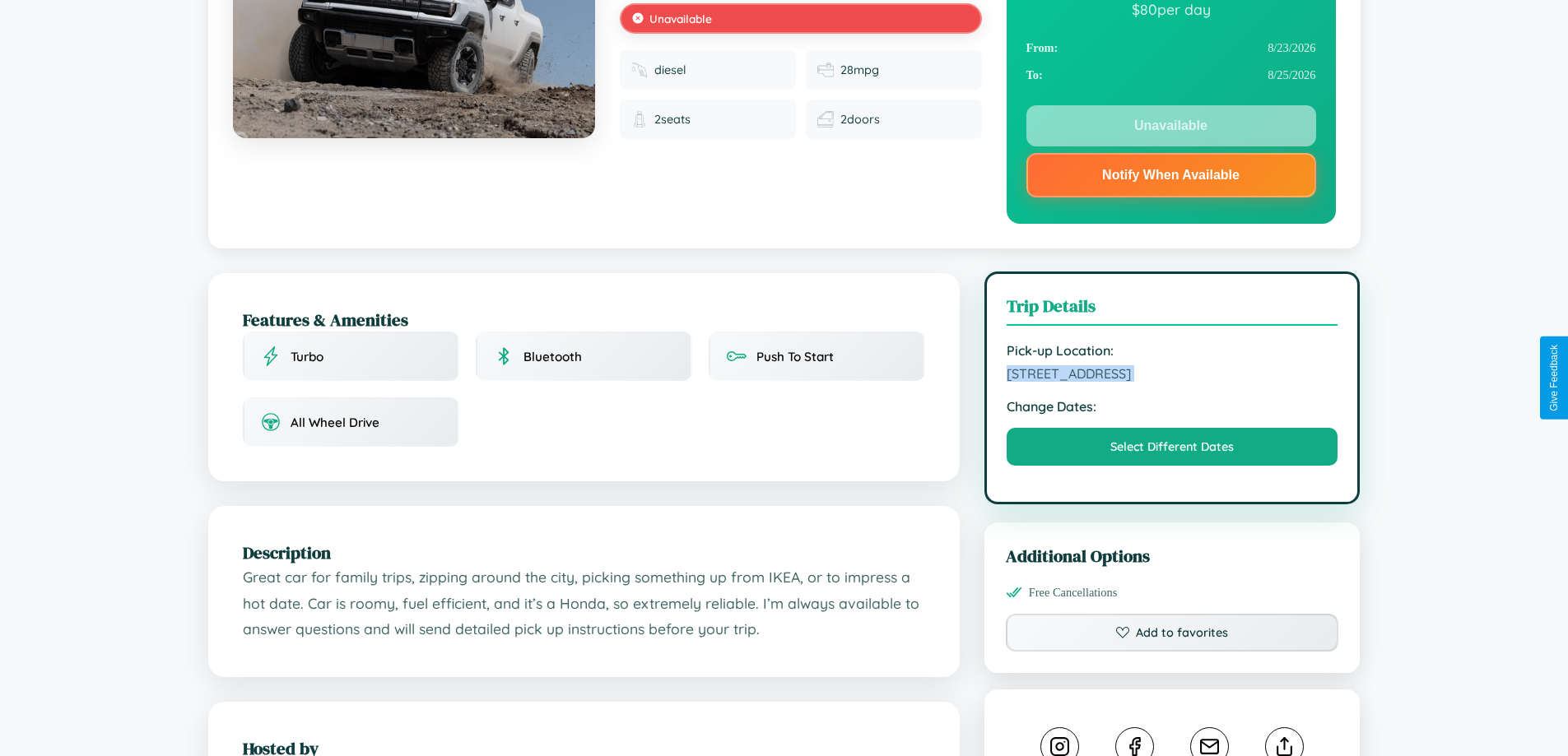
click at [1172, 377] on span "[STREET_ADDRESS]" at bounding box center [1173, 374] width 332 height 16
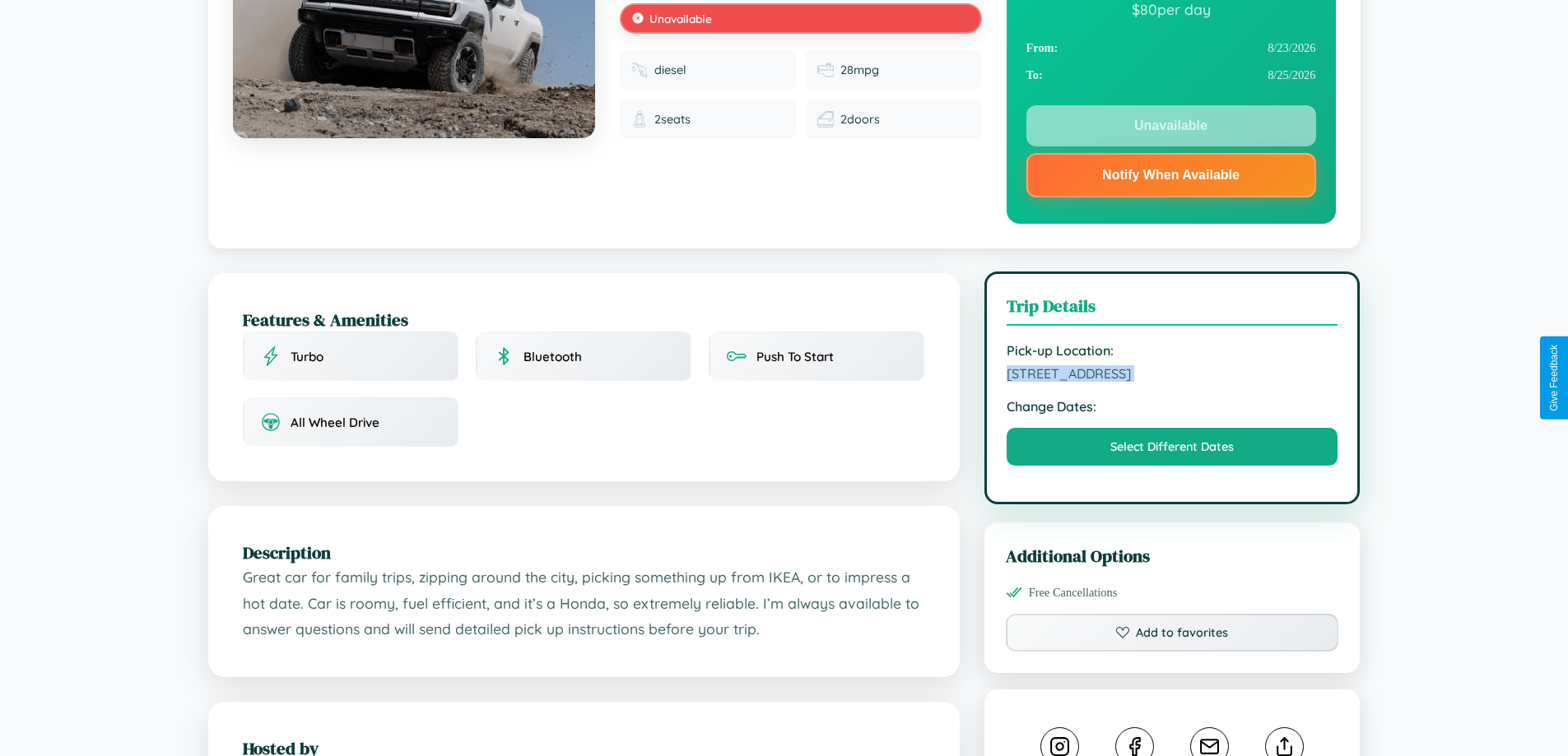
click at [1172, 377] on span "[STREET_ADDRESS]" at bounding box center [1173, 374] width 332 height 16
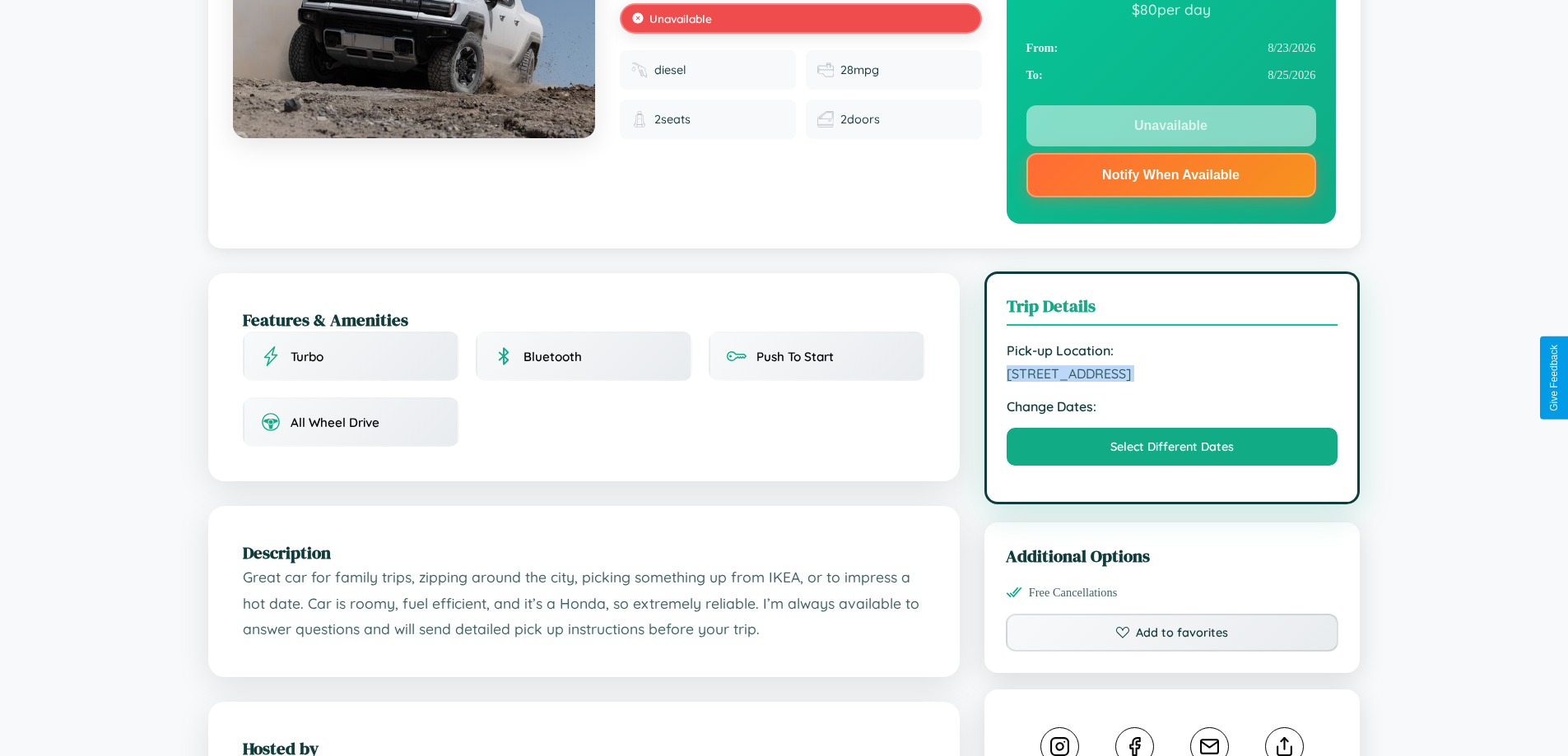
click at [1172, 377] on span "[STREET_ADDRESS]" at bounding box center [1173, 374] width 332 height 16
